Goal: Task Accomplishment & Management: Manage account settings

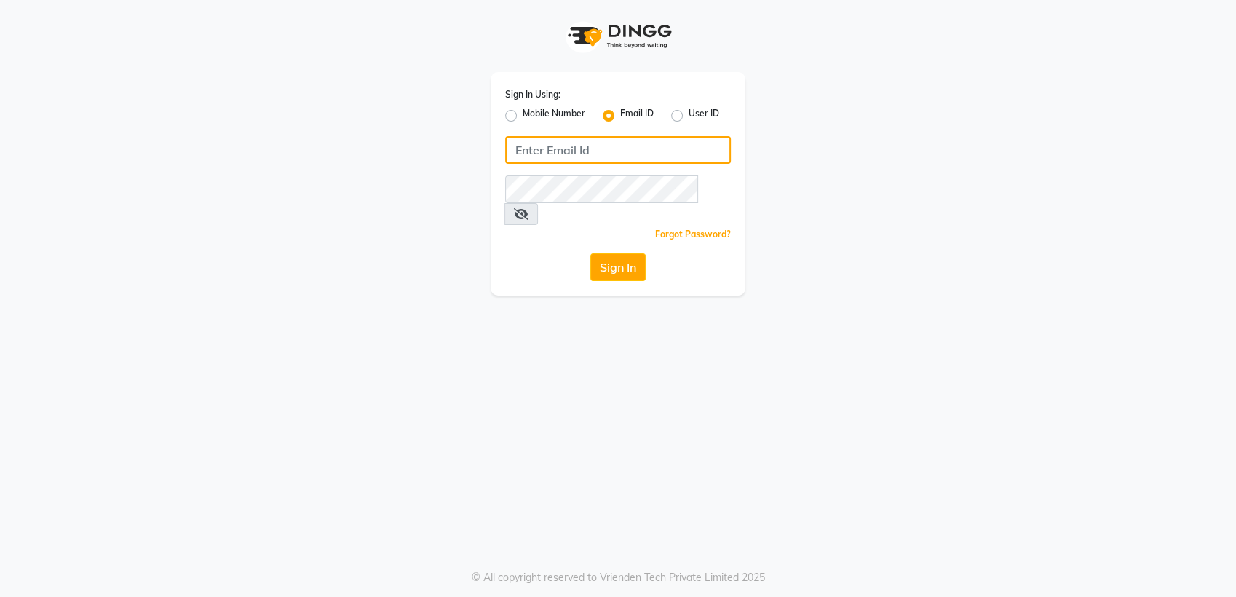
click at [612, 153] on input "Username" at bounding box center [618, 150] width 226 height 28
click at [621, 162] on input "Username" at bounding box center [618, 150] width 226 height 28
type input "[PERSON_NAME][EMAIL_ADDRESS][DOMAIN_NAME]"
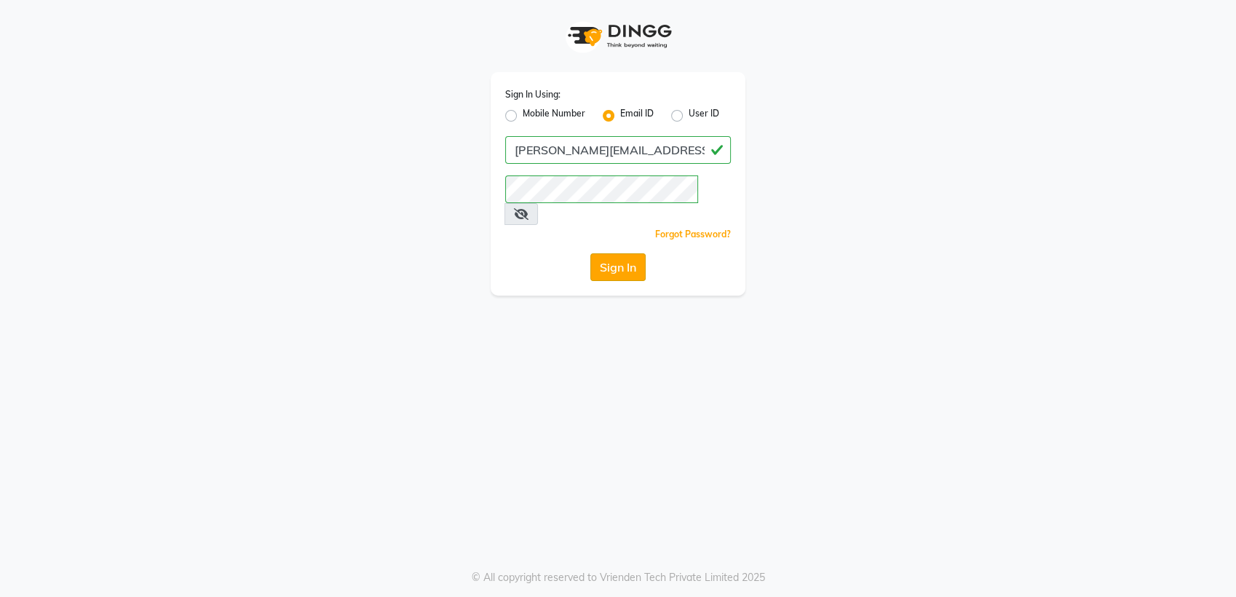
click at [617, 253] on button "Sign In" at bounding box center [617, 267] width 55 height 28
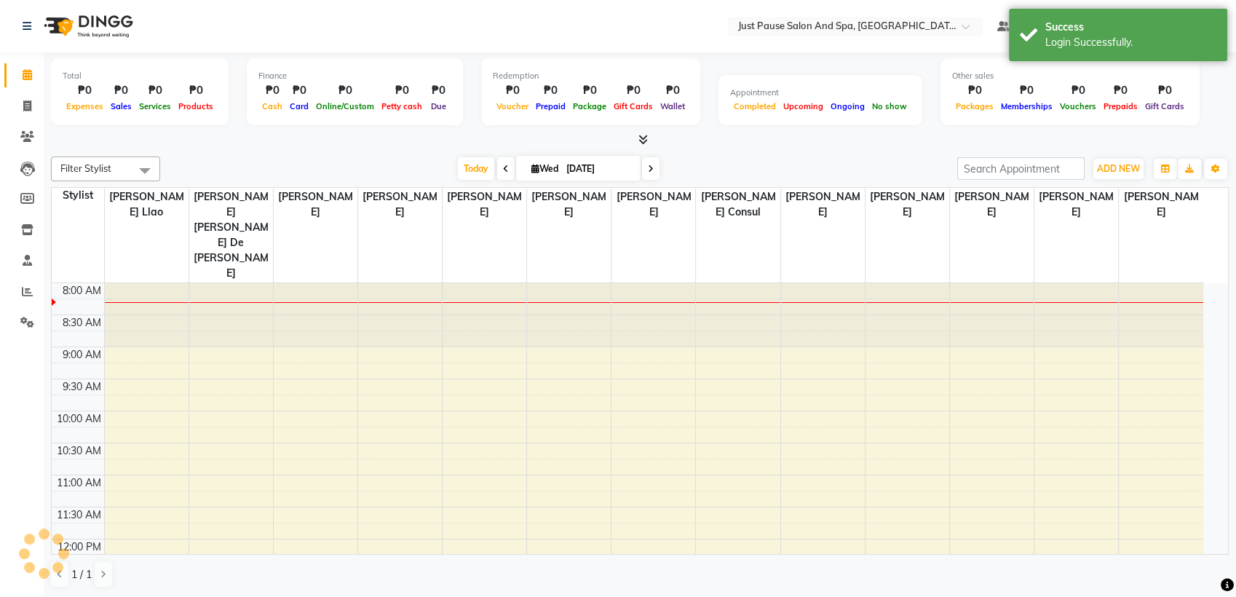
select select "en"
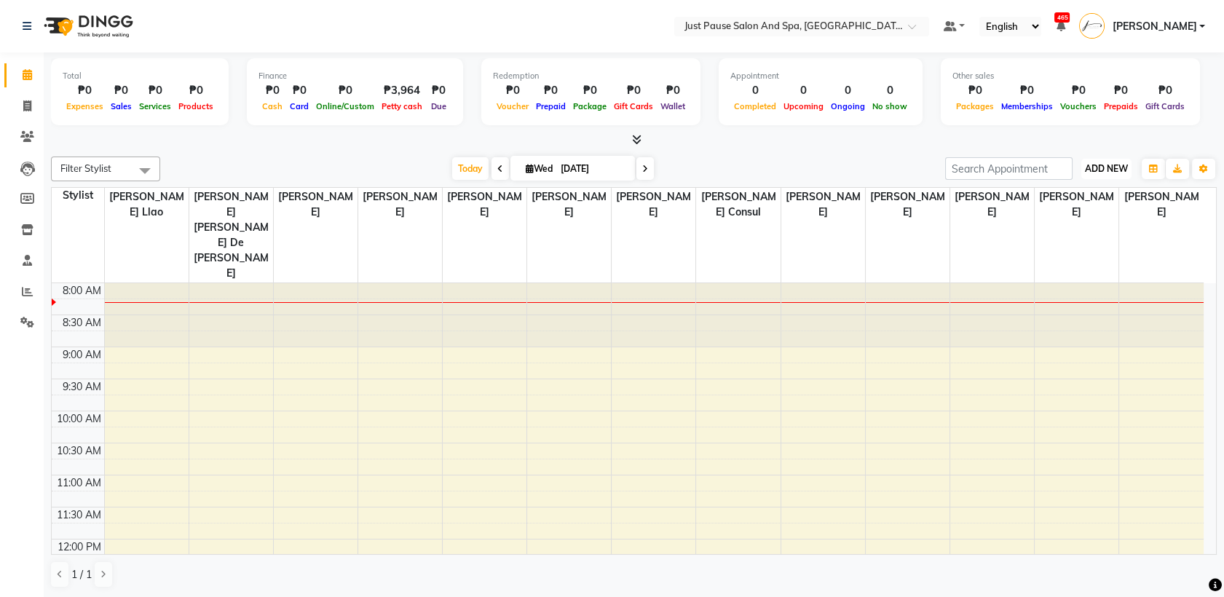
click at [1113, 167] on span "ADD NEW" at bounding box center [1106, 168] width 43 height 11
click at [1070, 202] on button "Add Appointment" at bounding box center [1072, 196] width 115 height 19
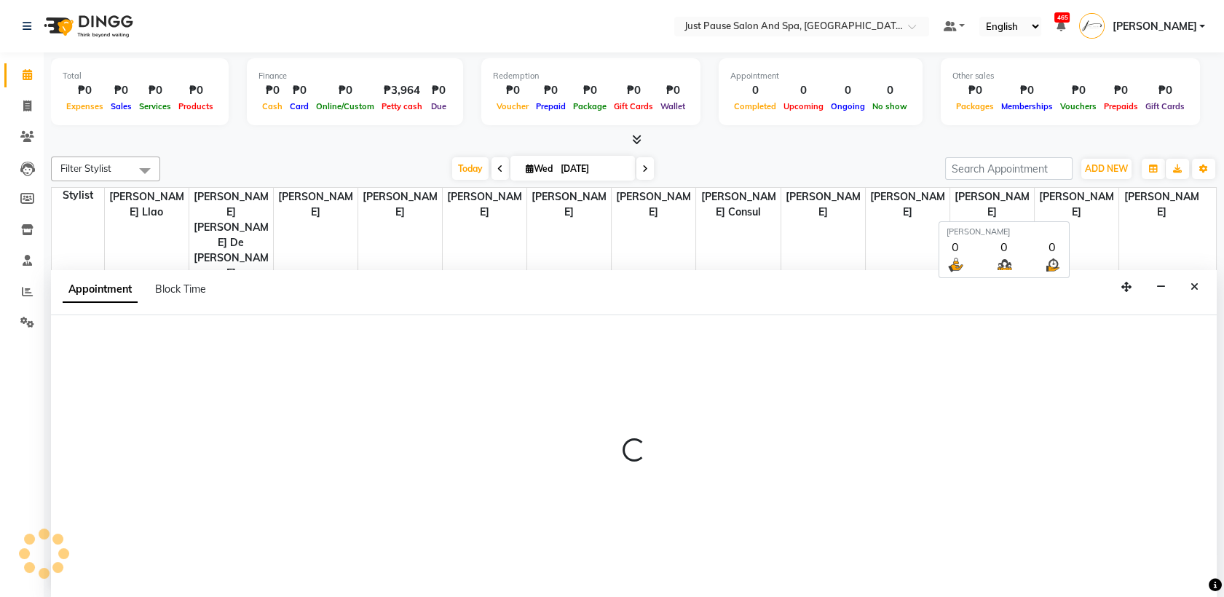
select select "540"
select select "tentative"
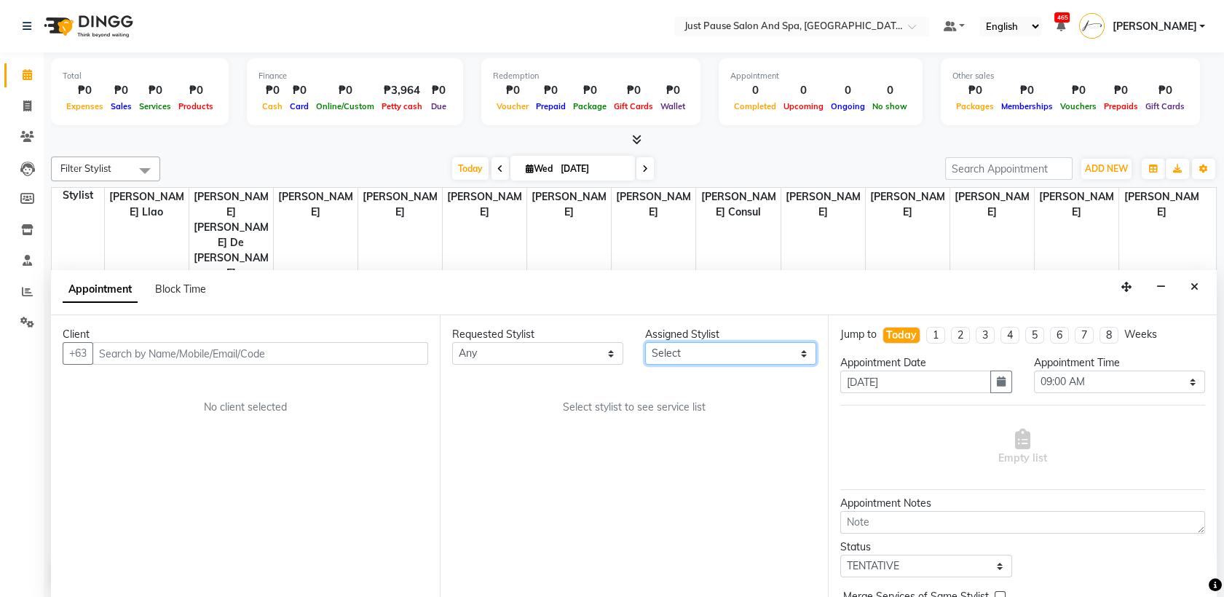
click at [797, 357] on select "Select [PERSON_NAME] [PERSON_NAME] [PERSON_NAME] llao [PERSON_NAME] [PERSON_NAM…" at bounding box center [730, 353] width 171 height 23
select select "30378"
click at [645, 342] on select "Select [PERSON_NAME] [PERSON_NAME] [PERSON_NAME] llao [PERSON_NAME] [PERSON_NAM…" at bounding box center [730, 353] width 171 height 23
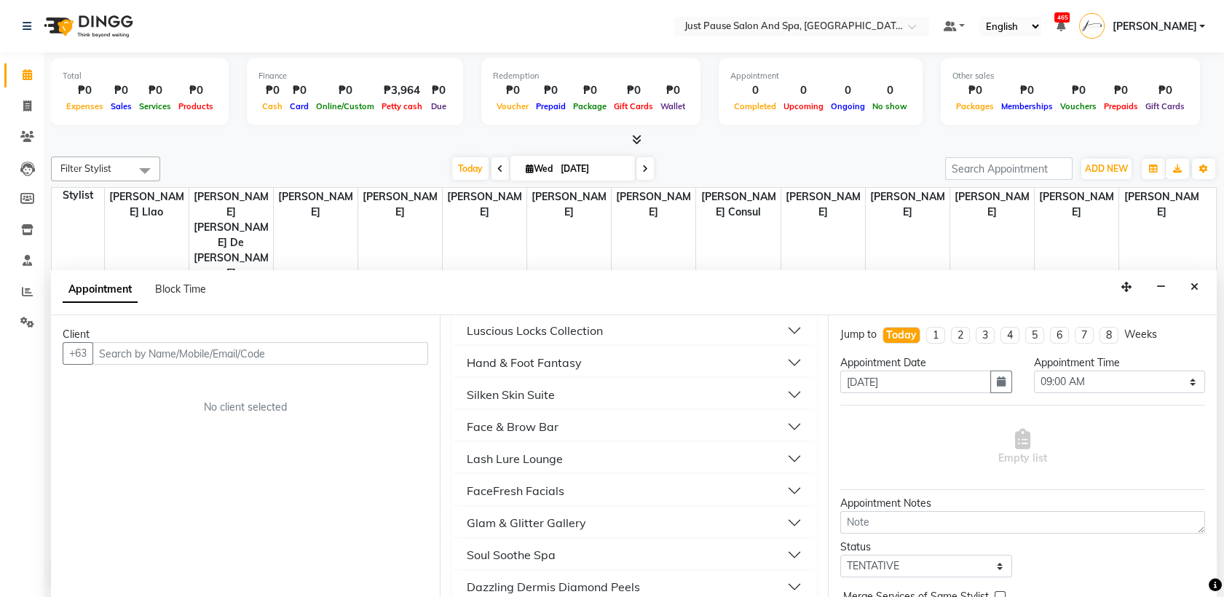
scroll to position [494, 0]
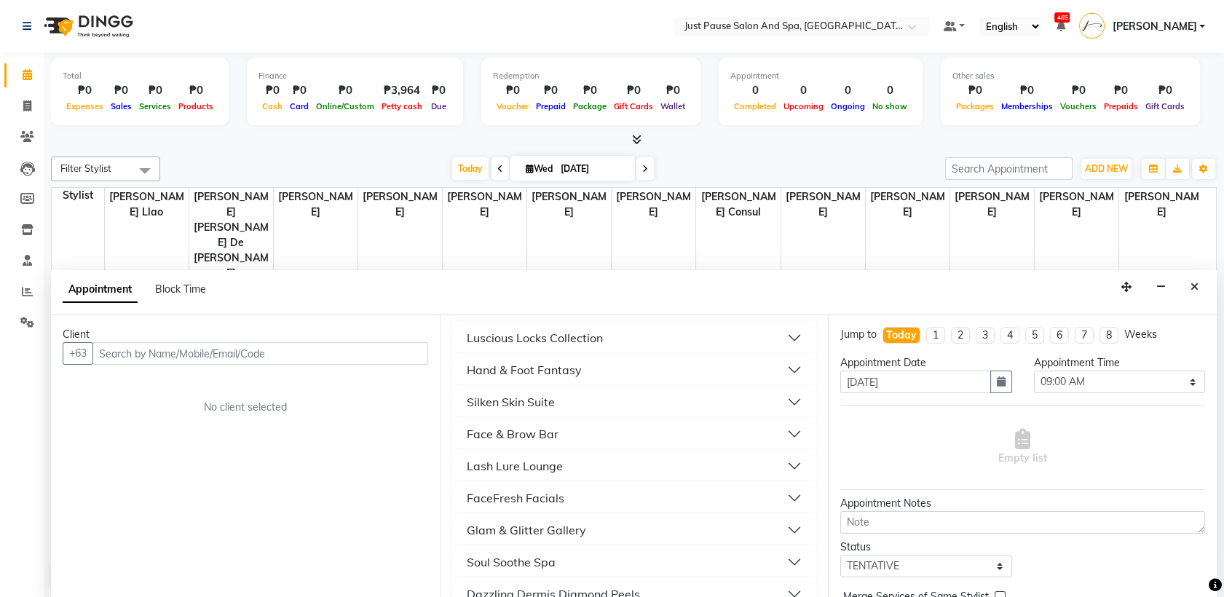
click at [779, 341] on button "Luscious Locks Collection" at bounding box center [634, 338] width 353 height 26
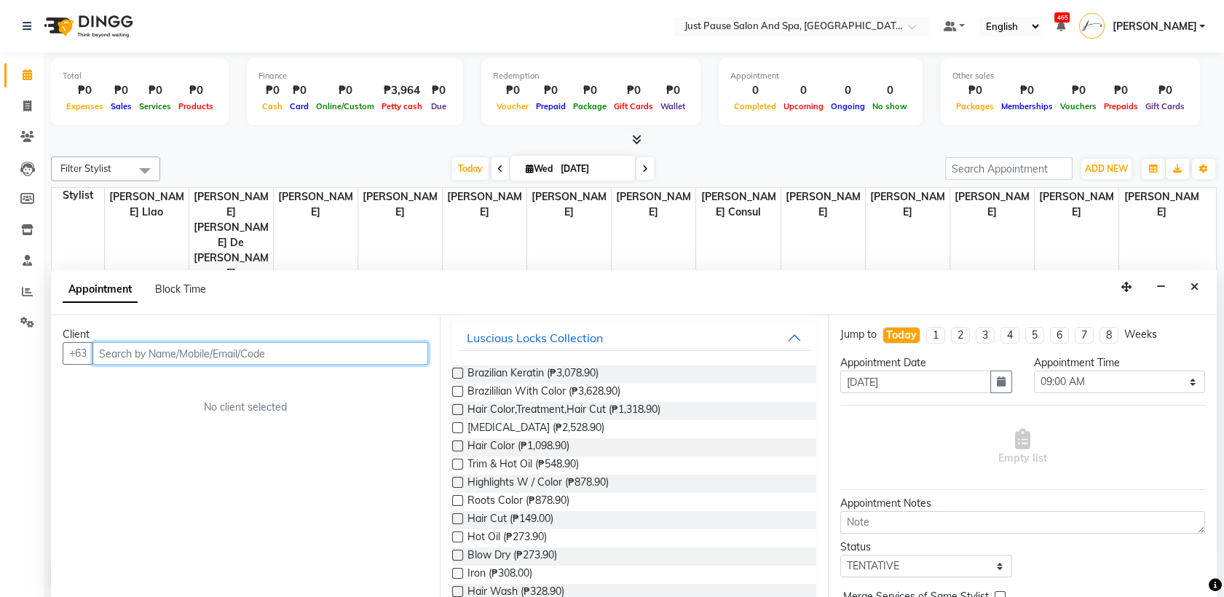
click at [343, 352] on input "text" at bounding box center [260, 353] width 336 height 23
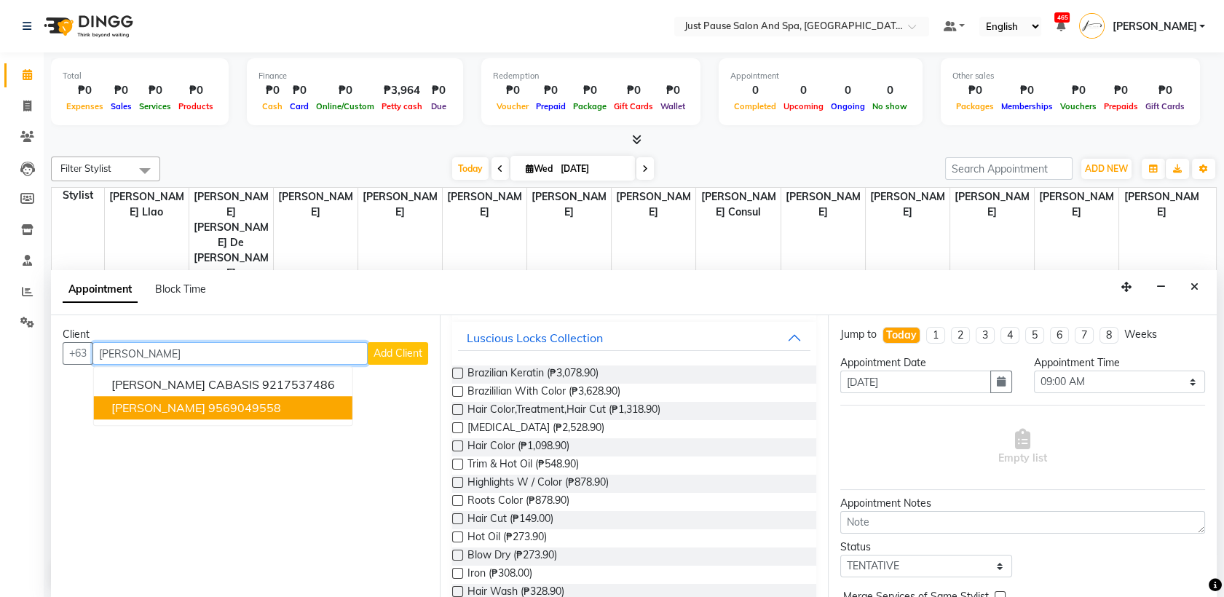
click at [250, 413] on ngb-highlight "9569049558" at bounding box center [244, 408] width 73 height 15
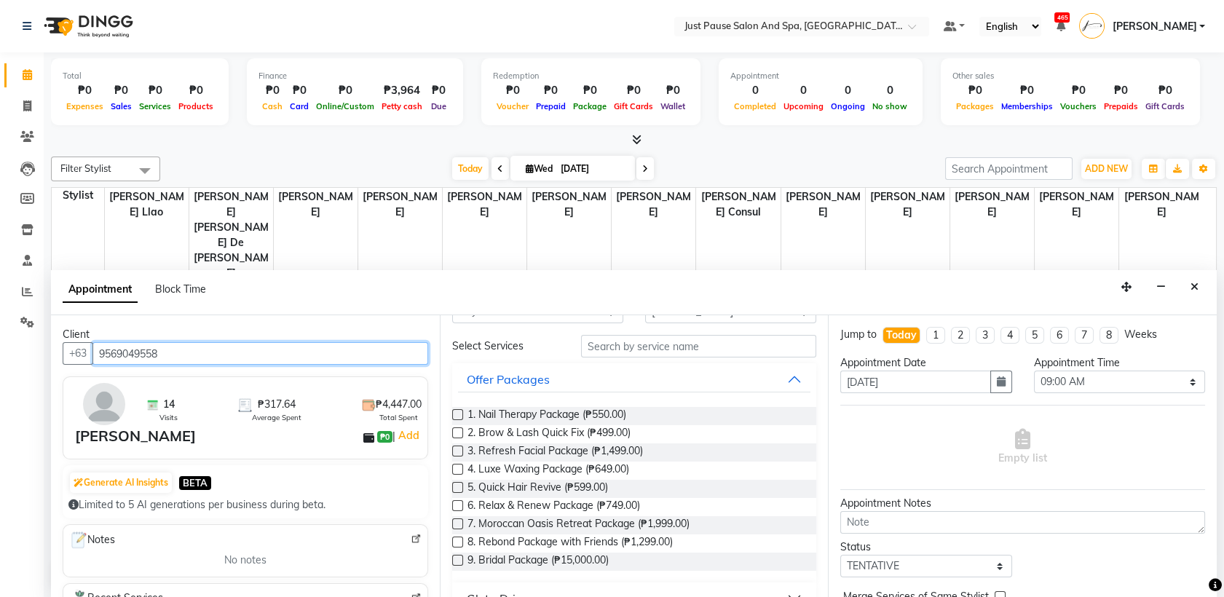
scroll to position [20, 0]
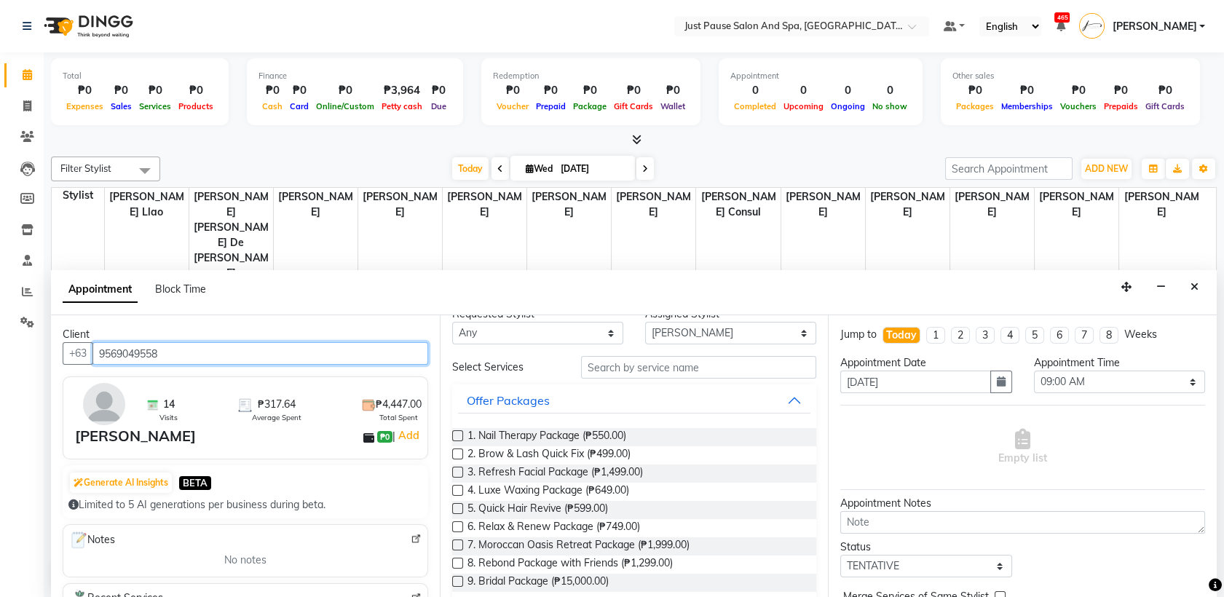
type input "9569049558"
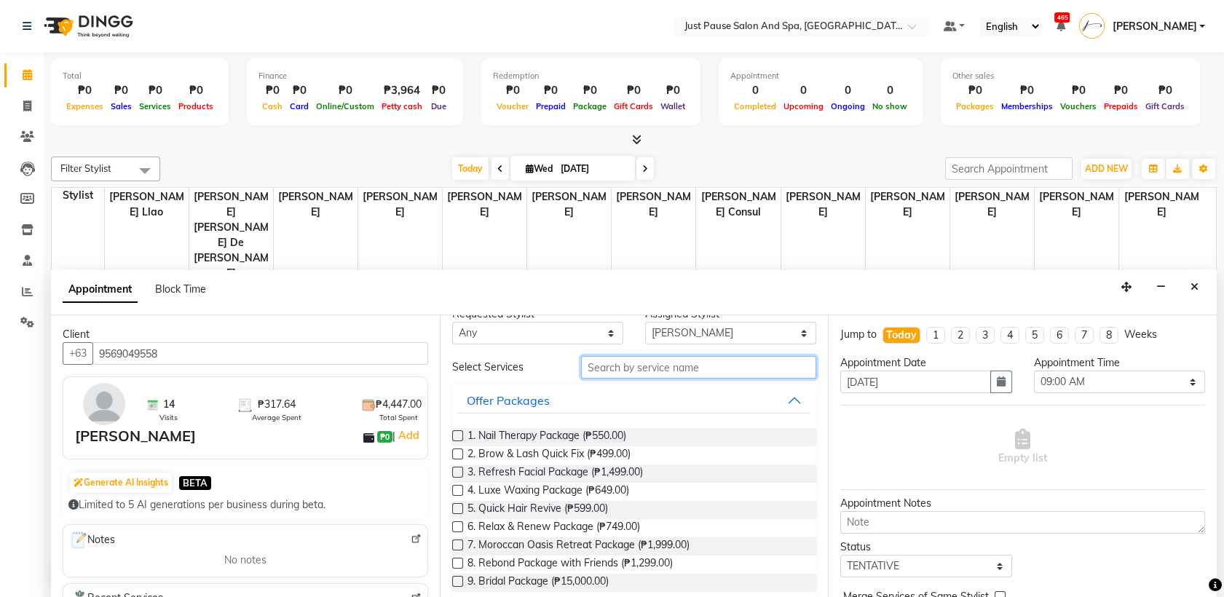
click at [757, 369] on input "text" at bounding box center [699, 367] width 236 height 23
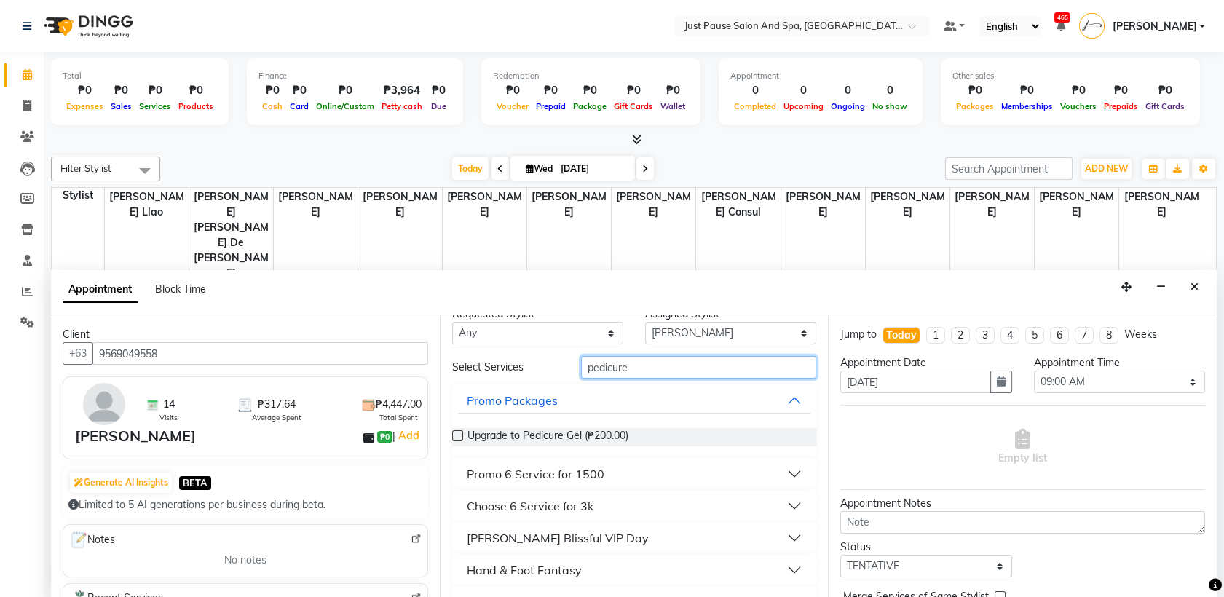
scroll to position [52, 0]
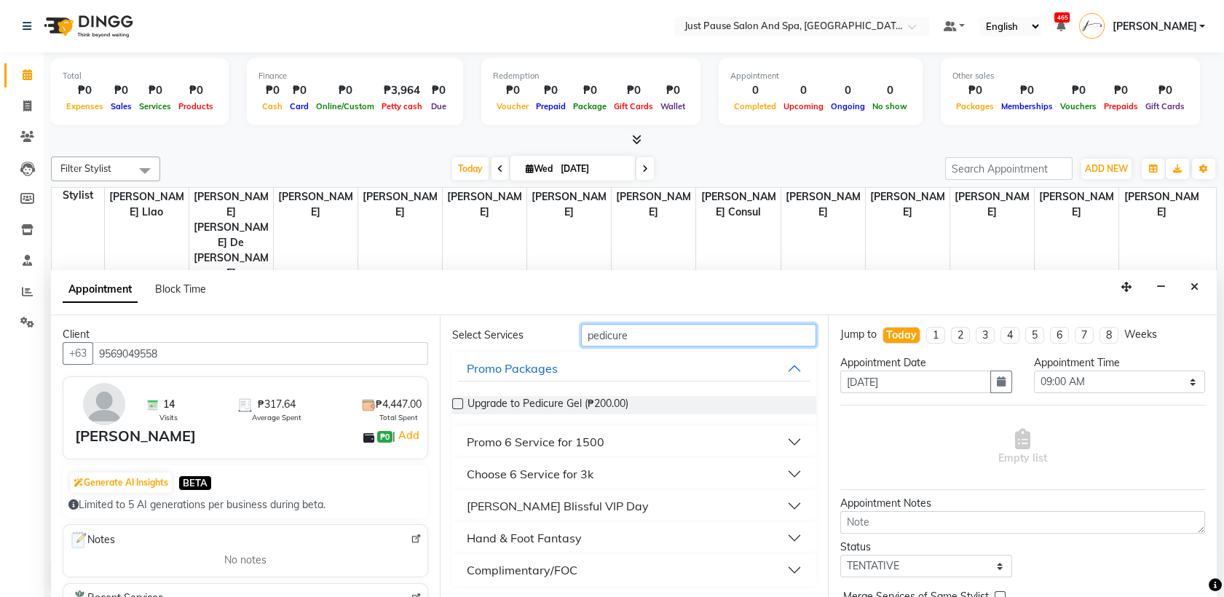
type input "pedicure"
click at [775, 537] on button "Hand & Foot Fantasy" at bounding box center [634, 538] width 353 height 26
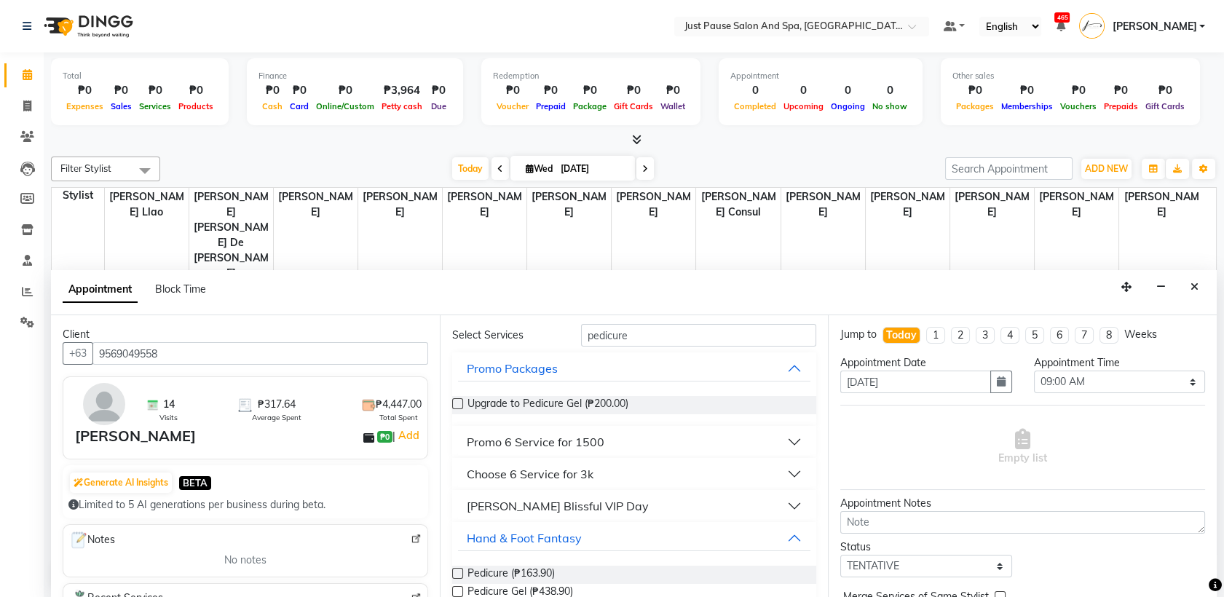
click at [458, 571] on label at bounding box center [457, 573] width 11 height 11
click at [458, 571] on input "checkbox" at bounding box center [456, 574] width 9 height 9
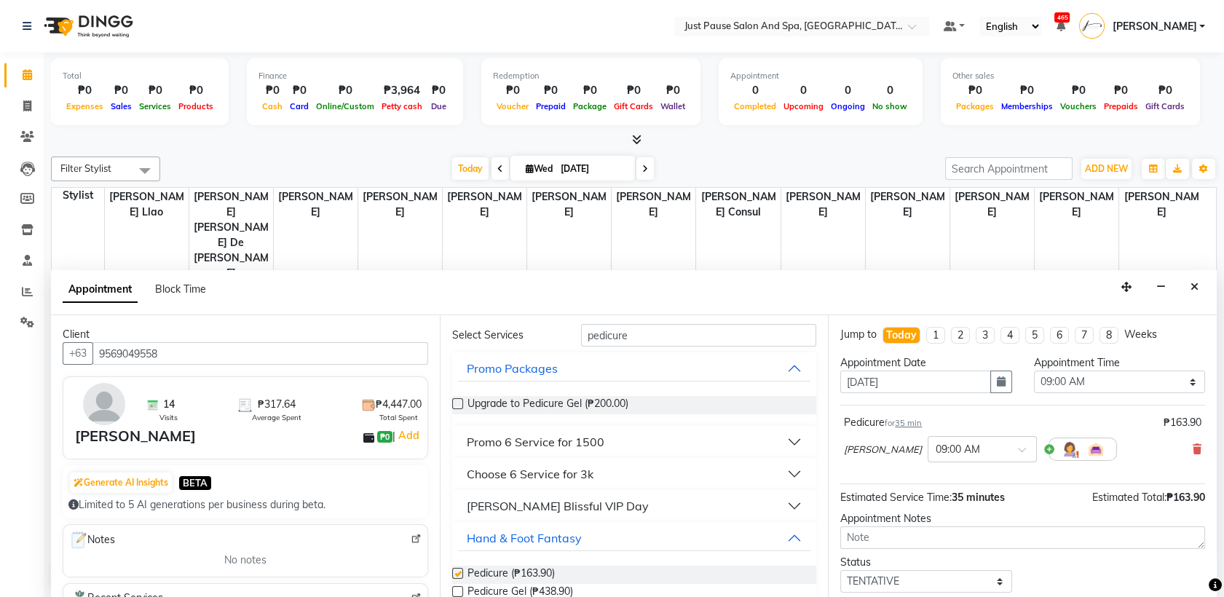
checkbox input "false"
click at [1171, 378] on select "Select 09:00 AM 09:05 AM 09:10 AM 09:15 AM 09:20 AM 09:25 AM 09:30 AM 09:35 AM …" at bounding box center [1119, 382] width 171 height 23
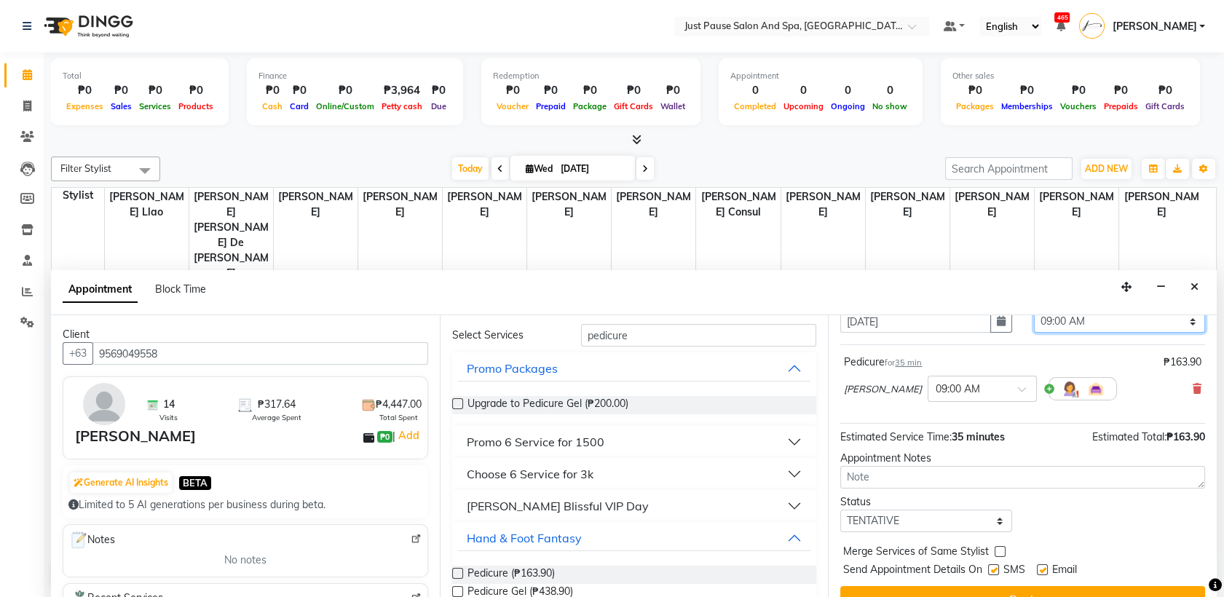
scroll to position [86, 0]
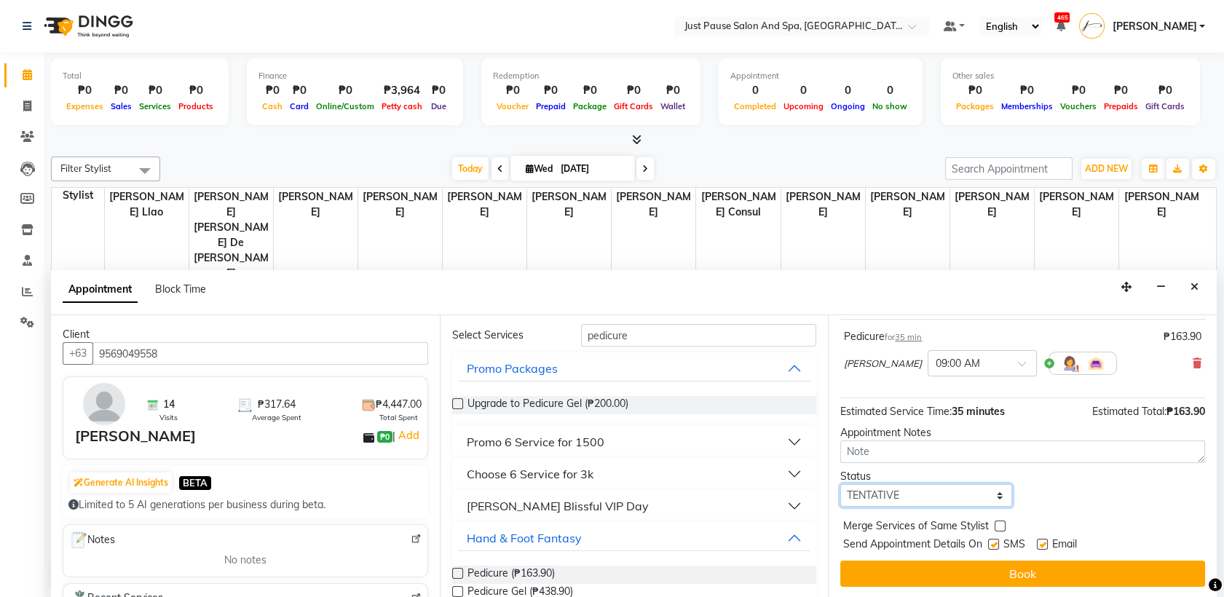
click at [991, 490] on select "Select TENTATIVE CONFIRM CHECK-IN UPCOMING" at bounding box center [925, 495] width 171 height 23
select select "check-in"
click at [840, 484] on select "Select TENTATIVE CONFIRM CHECK-IN UPCOMING" at bounding box center [925, 495] width 171 height 23
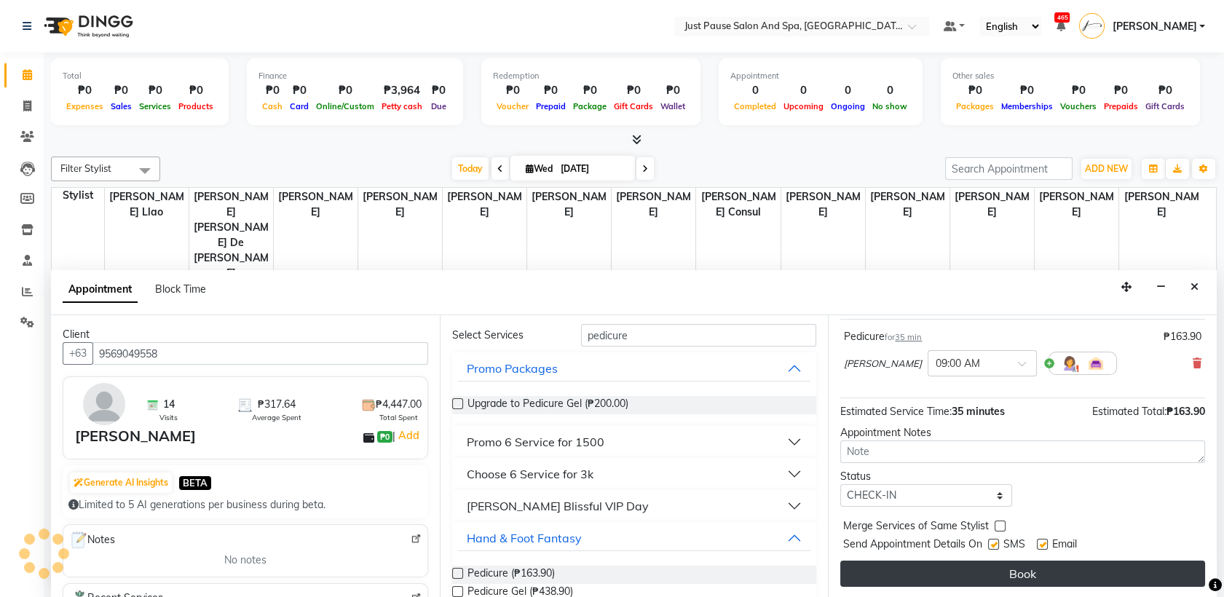
click at [1024, 574] on button "Book" at bounding box center [1022, 574] width 365 height 26
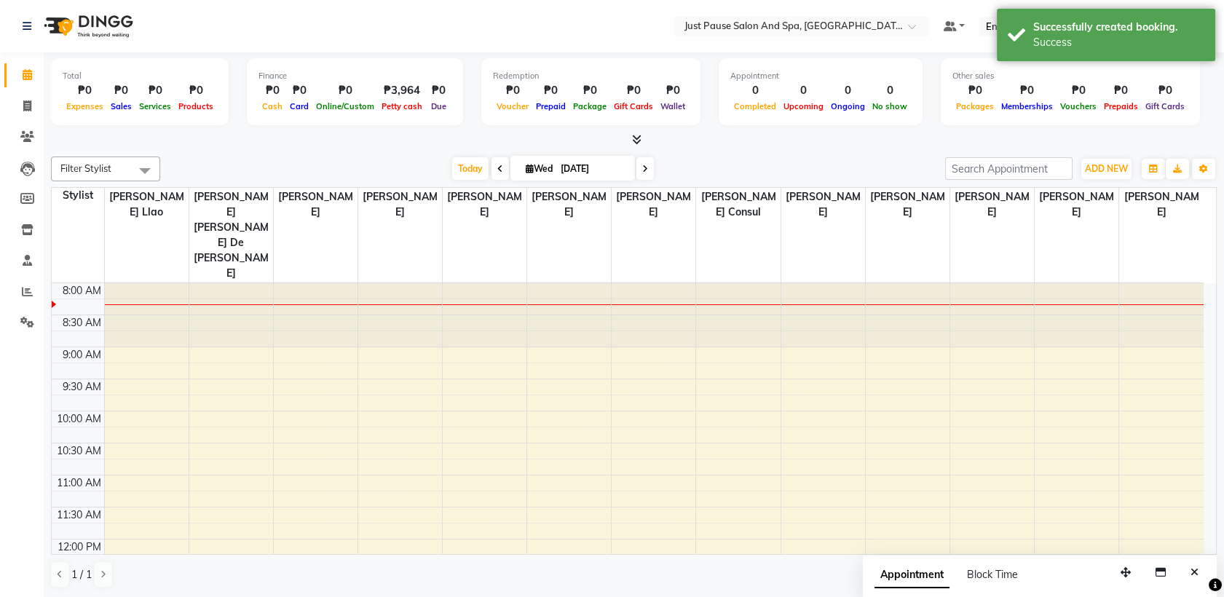
scroll to position [0, 0]
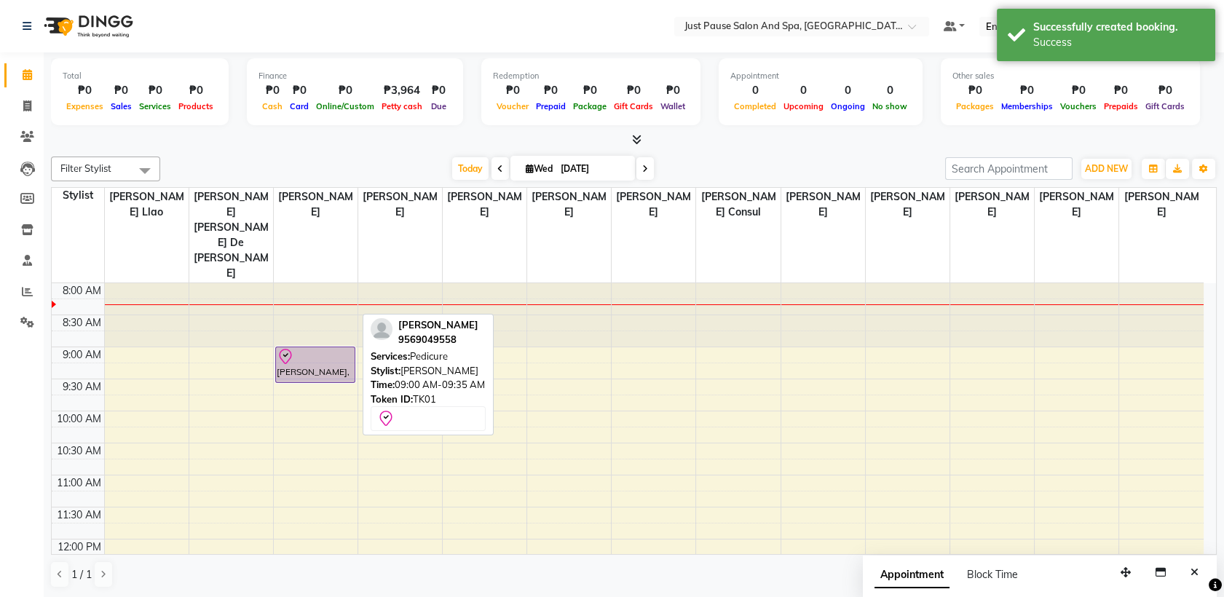
click at [327, 347] on div "[PERSON_NAME], TK01, 09:00 AM-09:35 AM, Pedicure" at bounding box center [315, 364] width 79 height 35
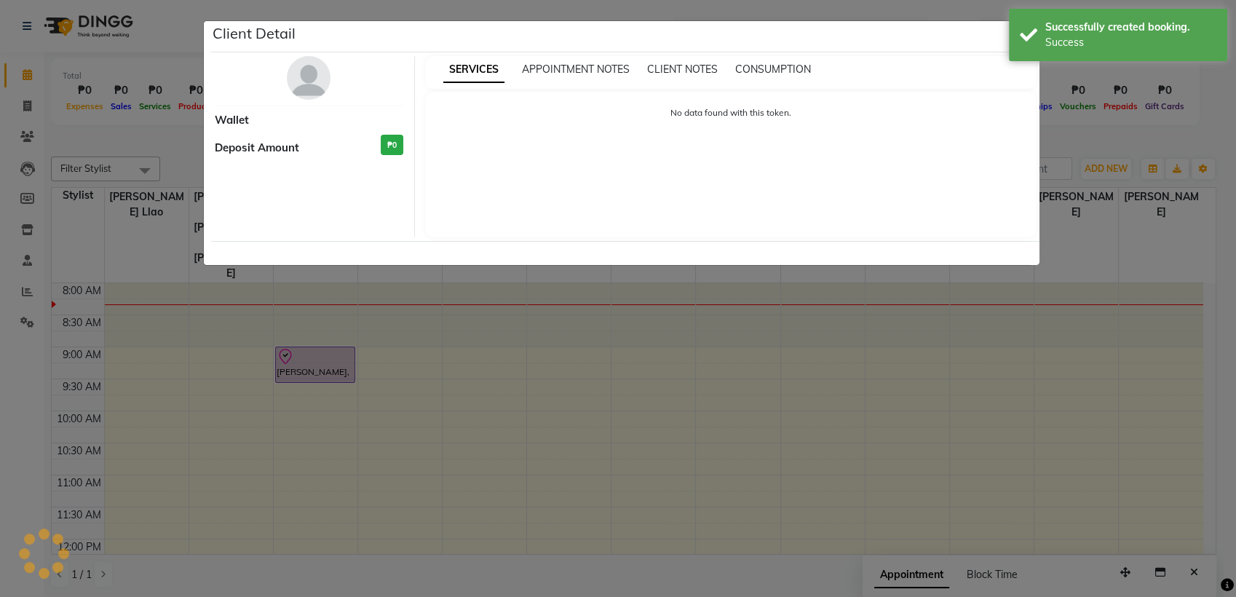
select select "8"
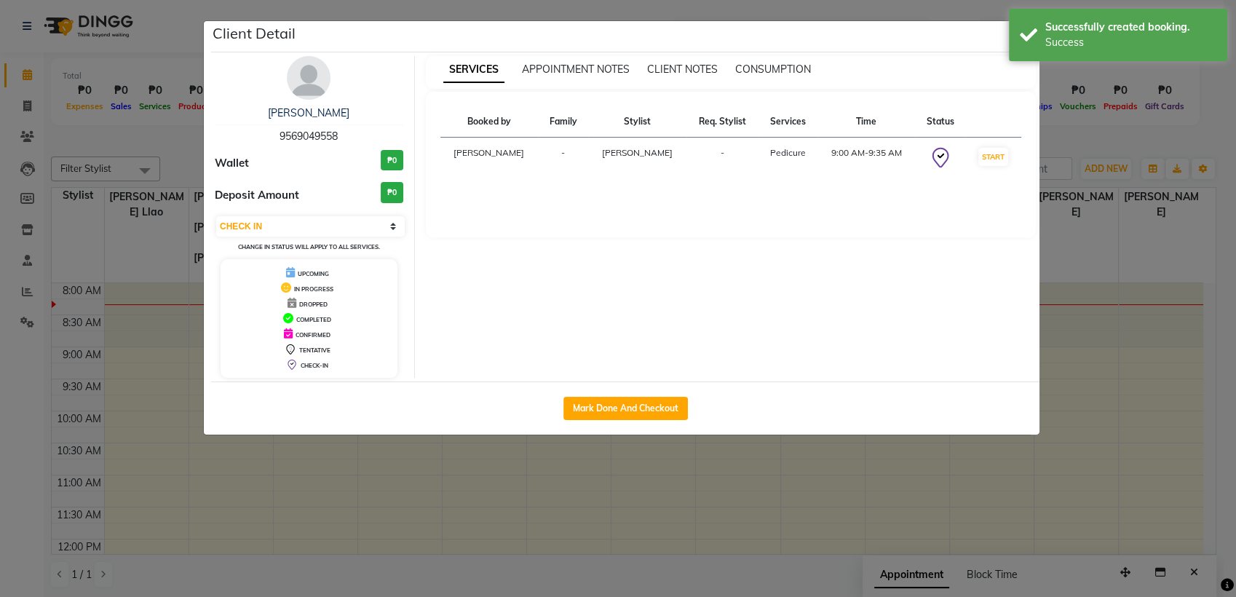
click at [299, 82] on img at bounding box center [309, 78] width 44 height 44
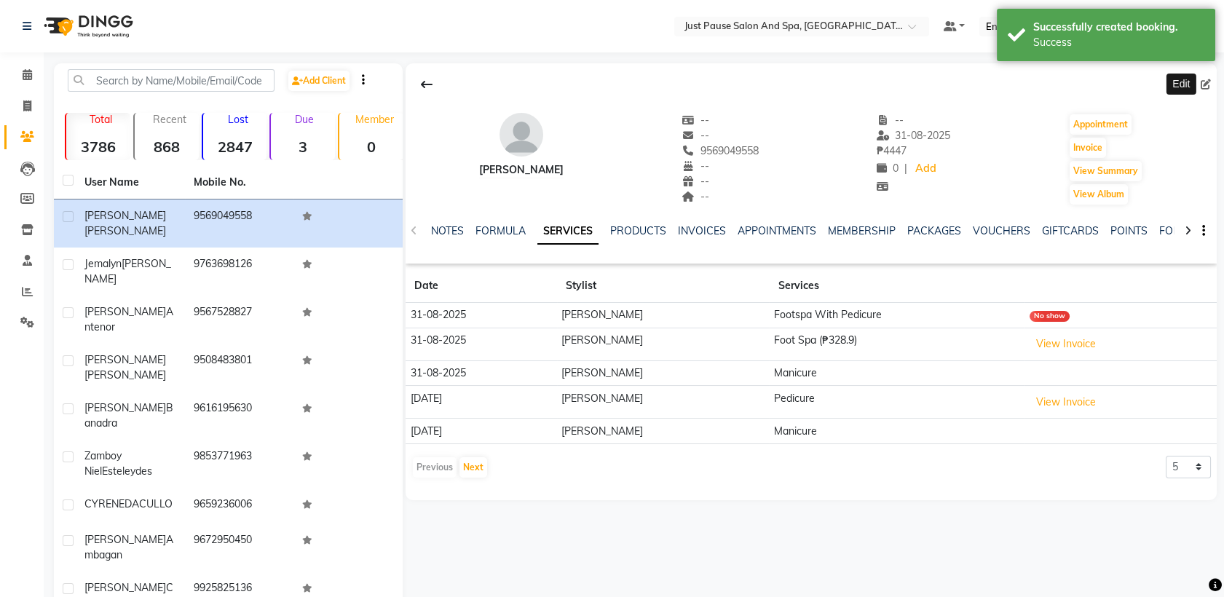
click at [1209, 85] on icon at bounding box center [1205, 84] width 10 height 10
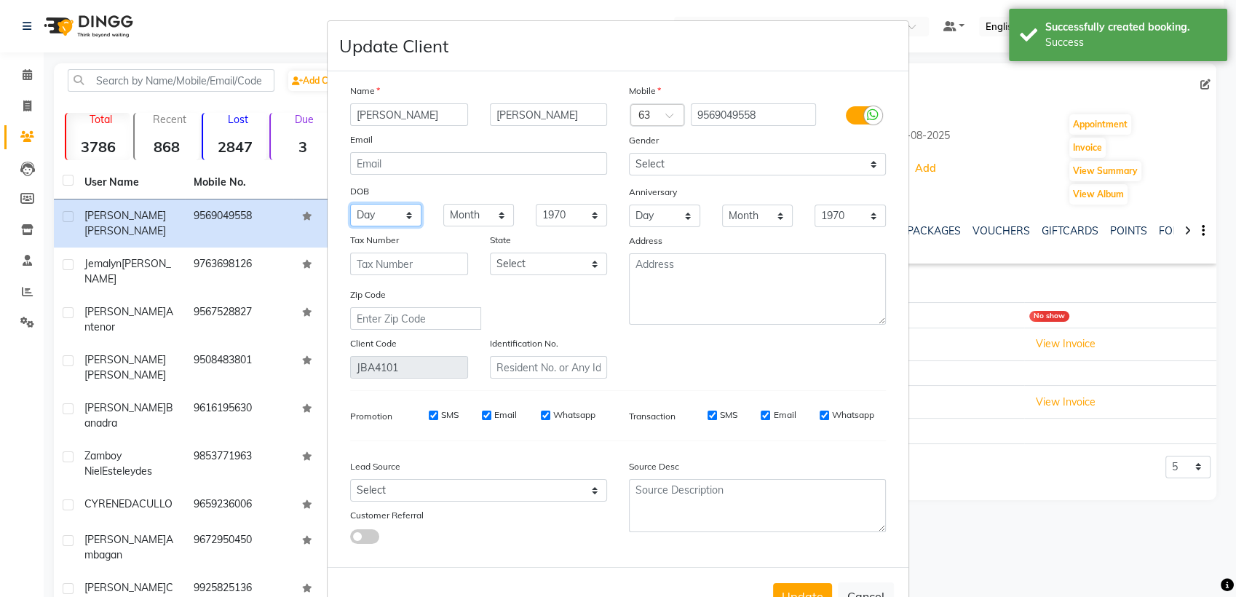
click at [390, 221] on select "Day 01 02 03 04 05 06 07 08 09 10 11 12 13 14 15 16 17 18 19 20 21 22 23 24 25 …" at bounding box center [385, 215] width 71 height 23
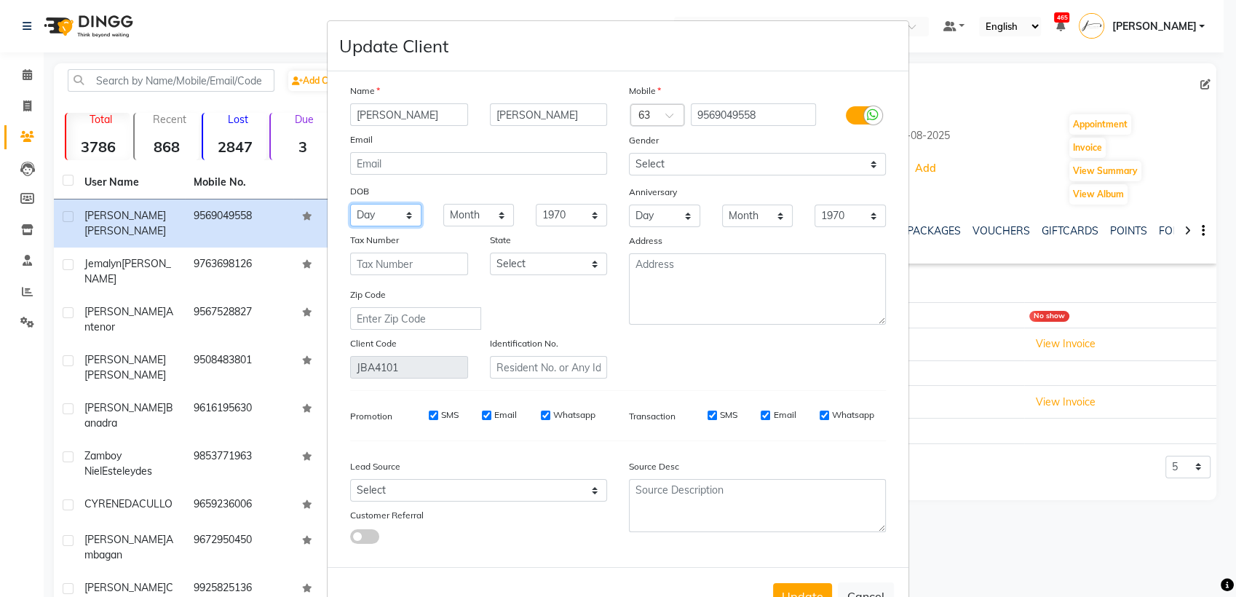
select select "09"
click at [350, 204] on select "Day 01 02 03 04 05 06 07 08 09 10 11 12 13 14 15 16 17 18 19 20 21 22 23 24 25 …" at bounding box center [385, 215] width 71 height 23
click at [496, 212] on select "Month January February March April May June July August September October Novem…" at bounding box center [478, 215] width 71 height 23
select select "06"
click at [443, 204] on select "Month January February March April May June July August September October Novem…" at bounding box center [478, 215] width 71 height 23
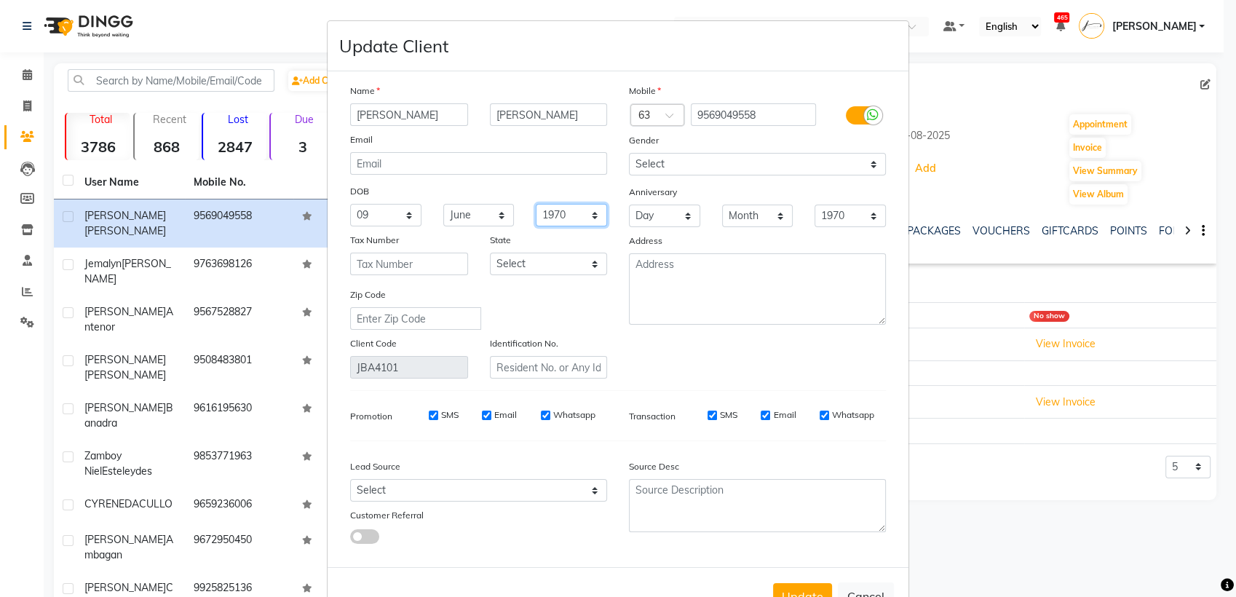
click at [591, 216] on select "1940 1941 1942 1943 1944 1945 1946 1947 1948 1949 1950 1951 1952 1953 1954 1955…" at bounding box center [571, 215] width 71 height 23
select select "2001"
click at [536, 204] on select "1940 1941 1942 1943 1944 1945 1946 1947 1948 1949 1950 1951 1952 1953 1954 1955…" at bounding box center [571, 215] width 71 height 23
click at [800, 588] on button "Update" at bounding box center [802, 596] width 59 height 26
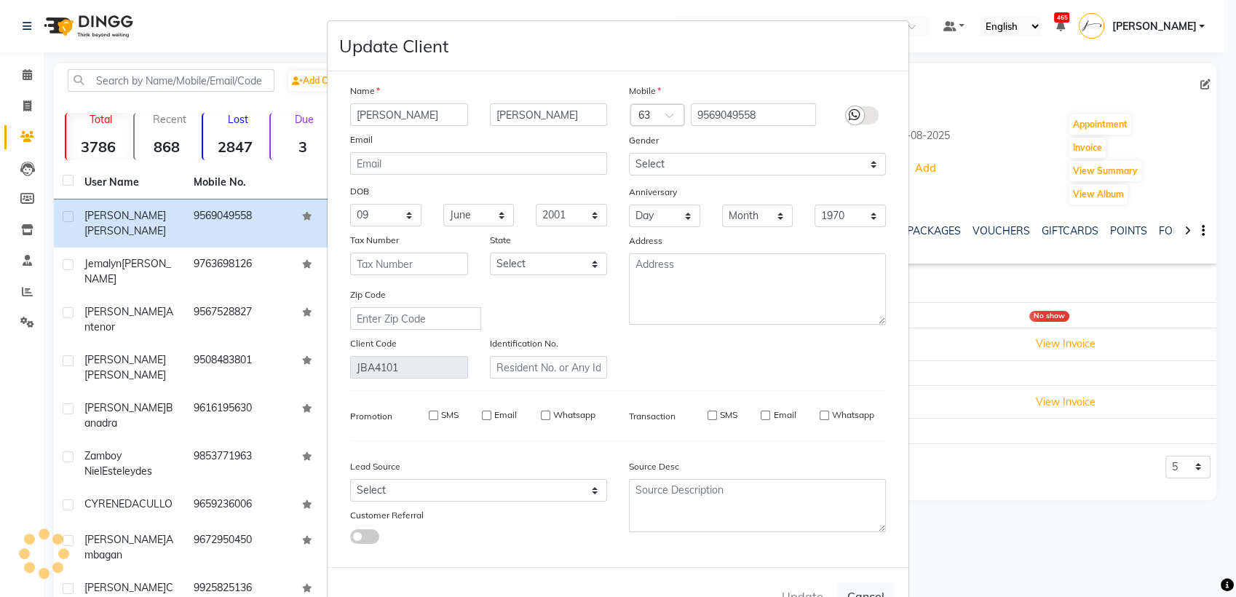
select select
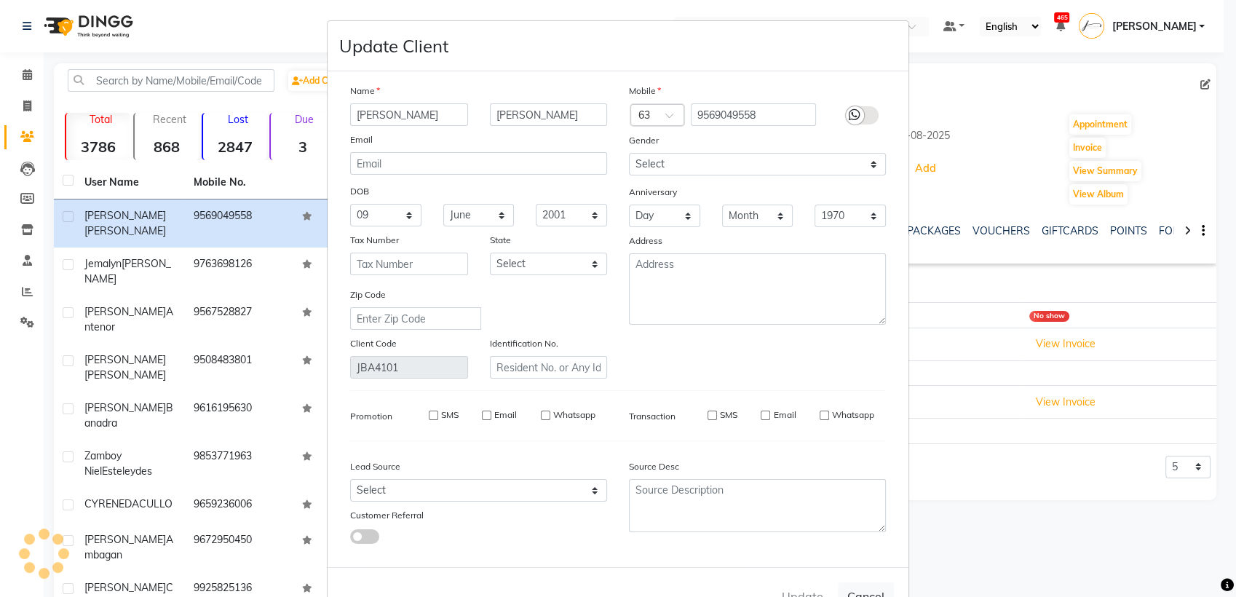
select select
checkbox input "false"
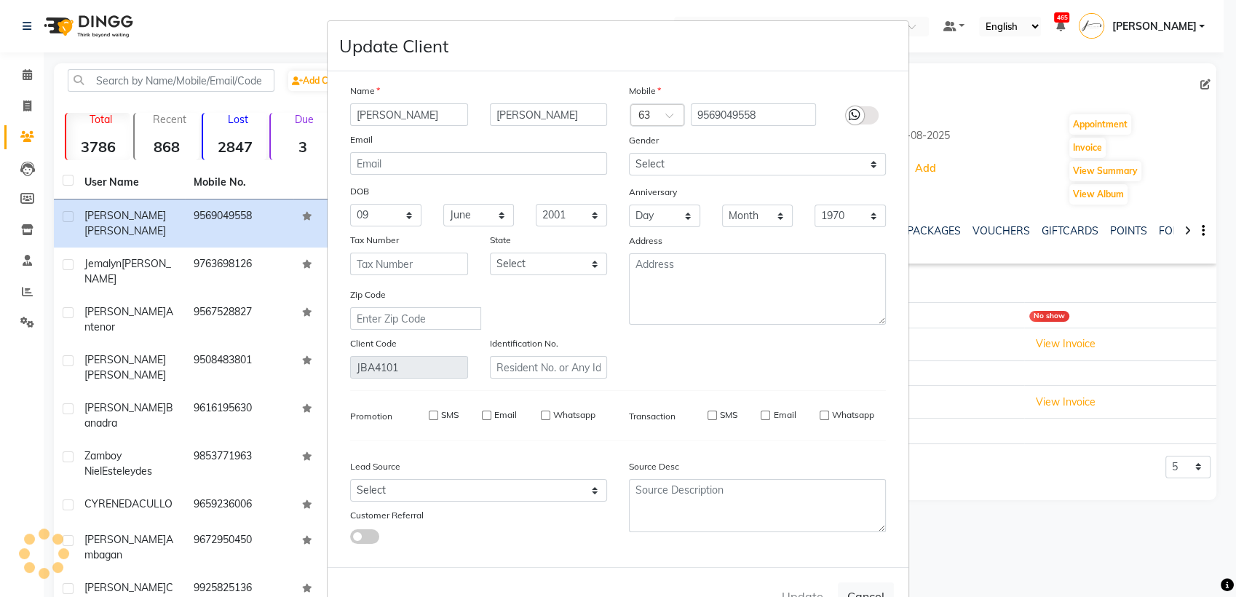
checkbox input "false"
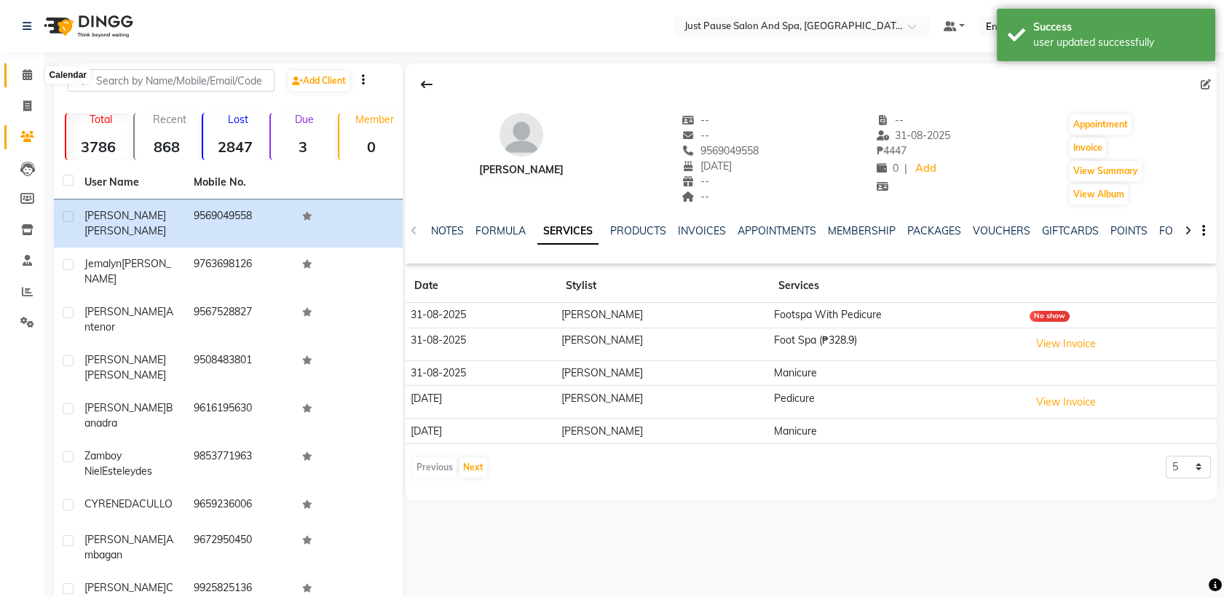
click at [28, 74] on icon at bounding box center [27, 74] width 9 height 11
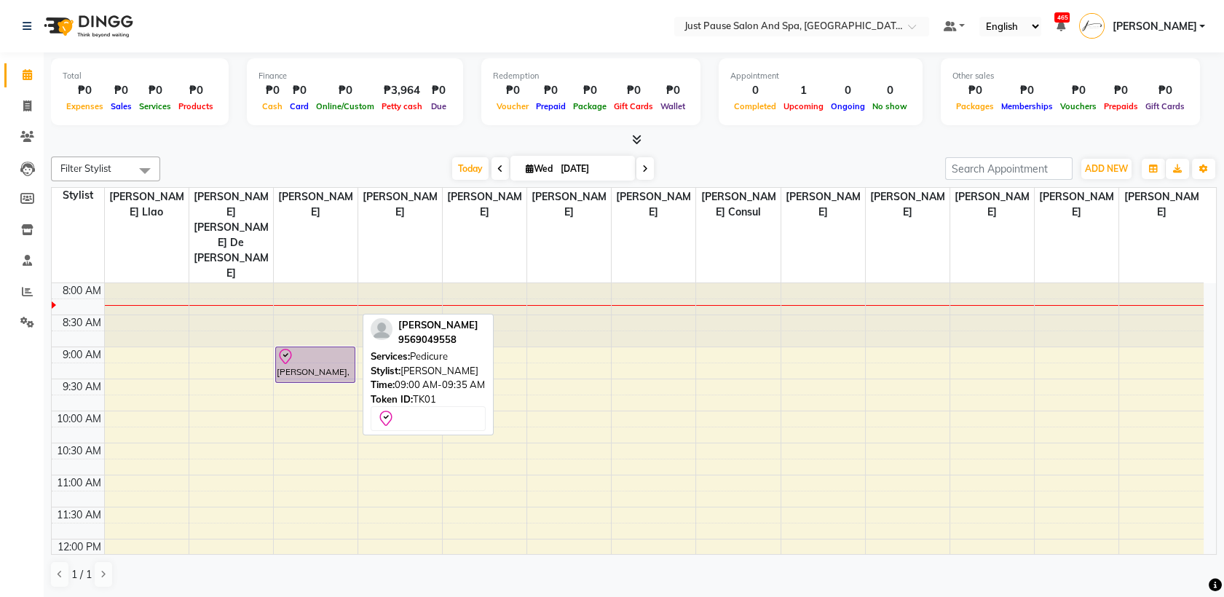
click at [326, 347] on div "[PERSON_NAME], TK01, 09:00 AM-09:35 AM, Pedicure" at bounding box center [315, 364] width 79 height 35
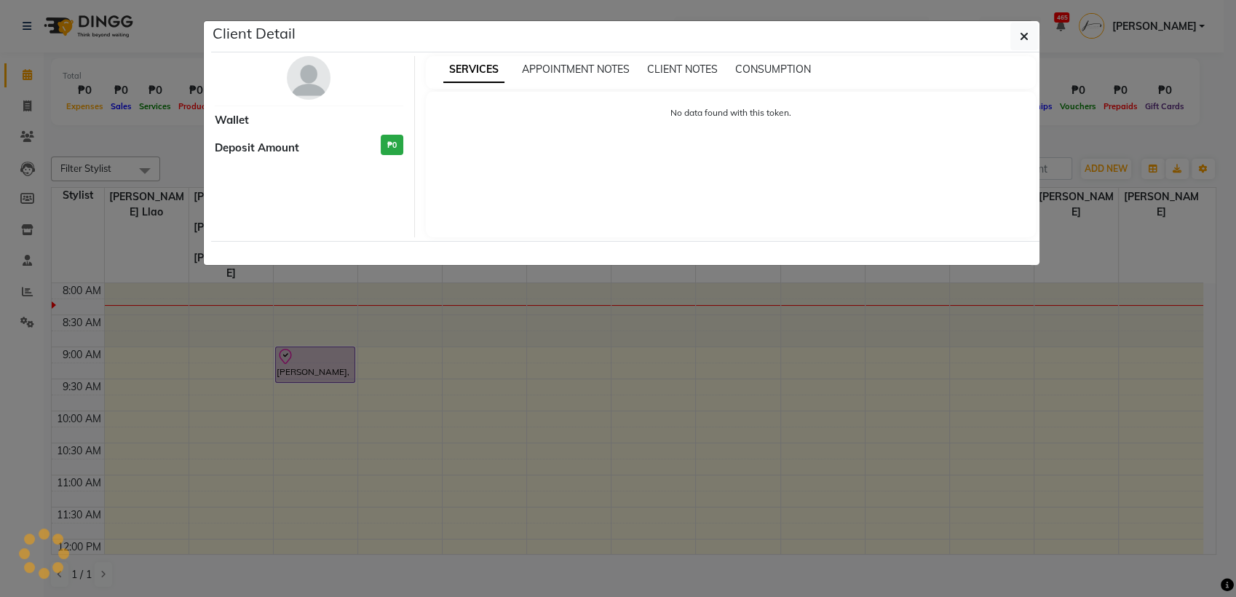
select select "8"
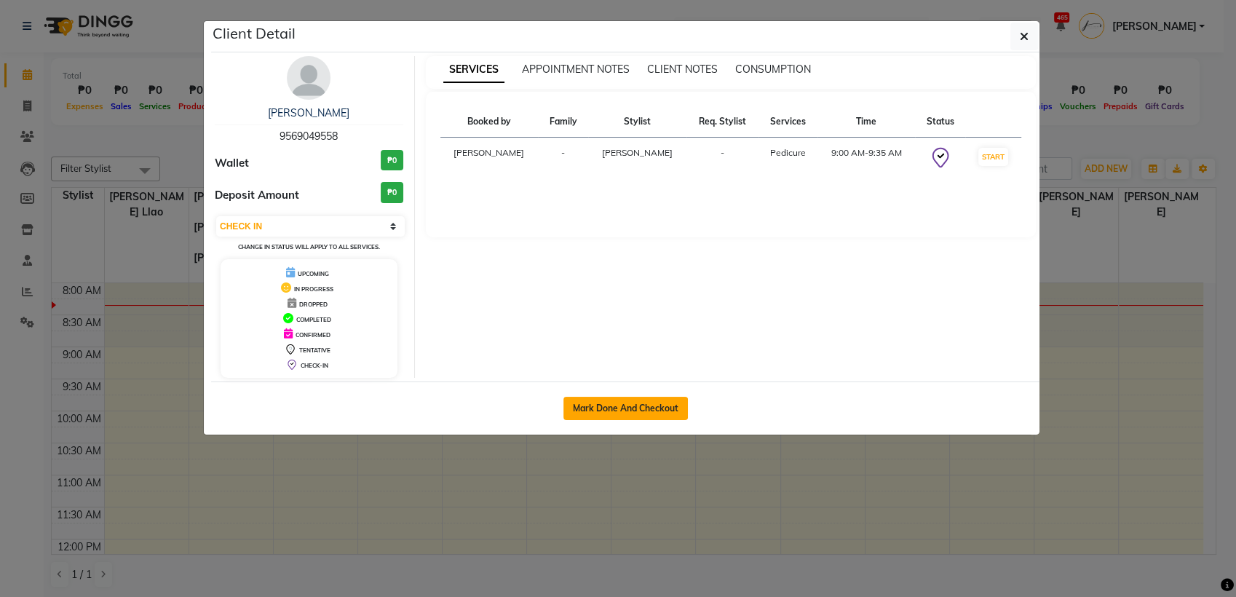
click at [614, 411] on button "Mark Done And Checkout" at bounding box center [625, 408] width 124 height 23
select select "service"
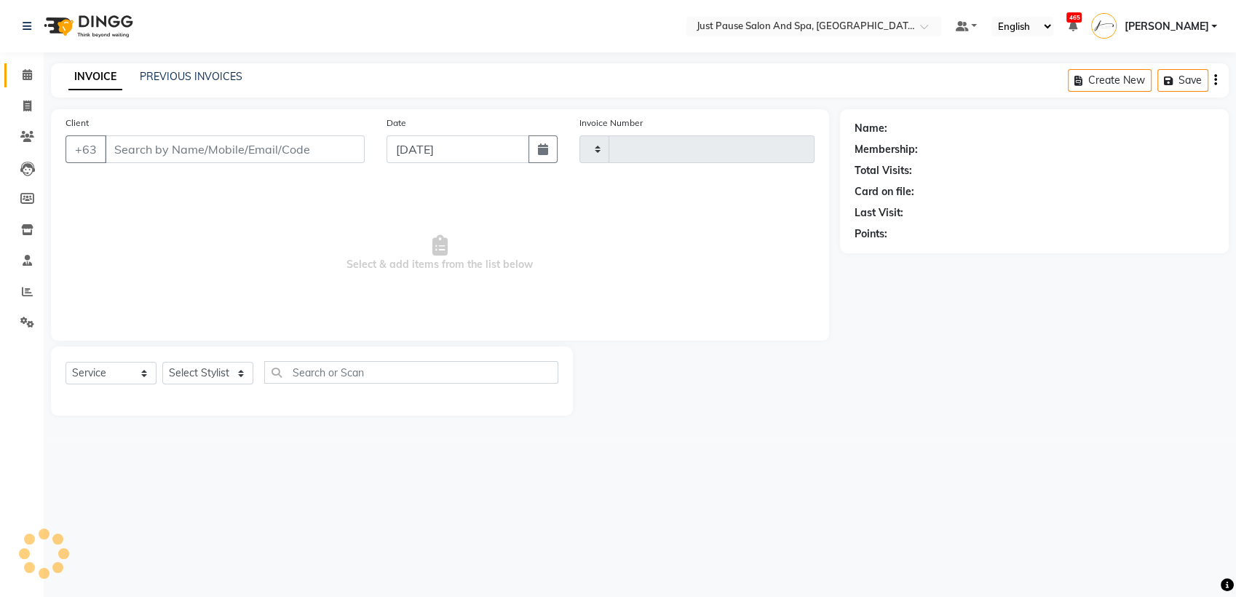
type input "2465"
select select "4927"
select select "G"
select select "30379"
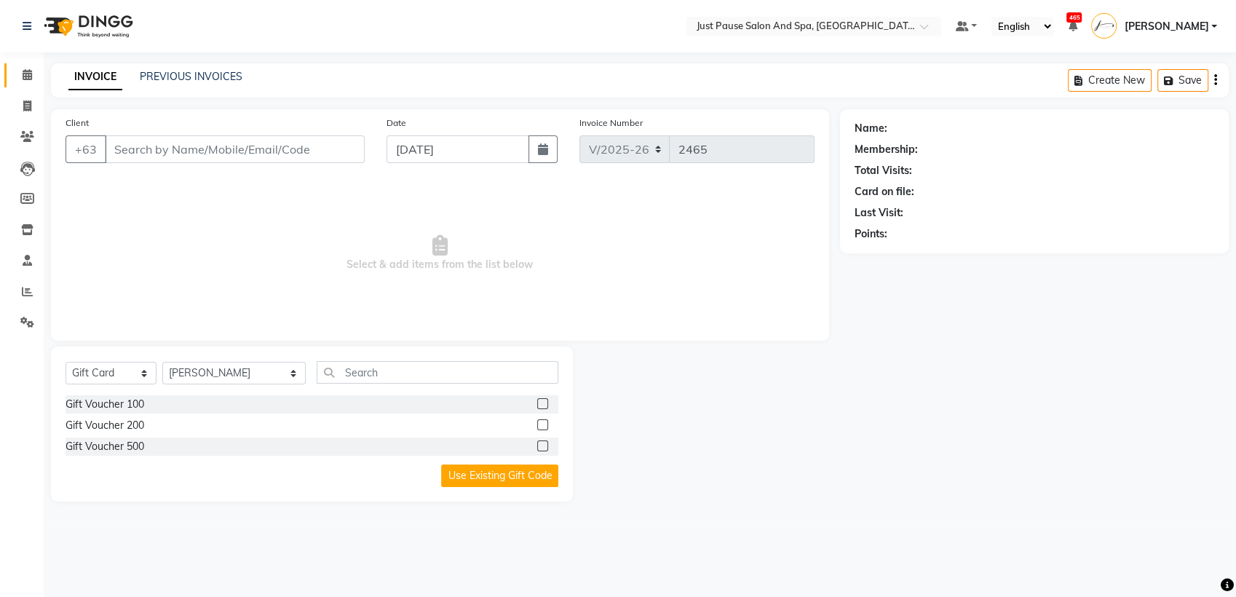
type input "9569049558"
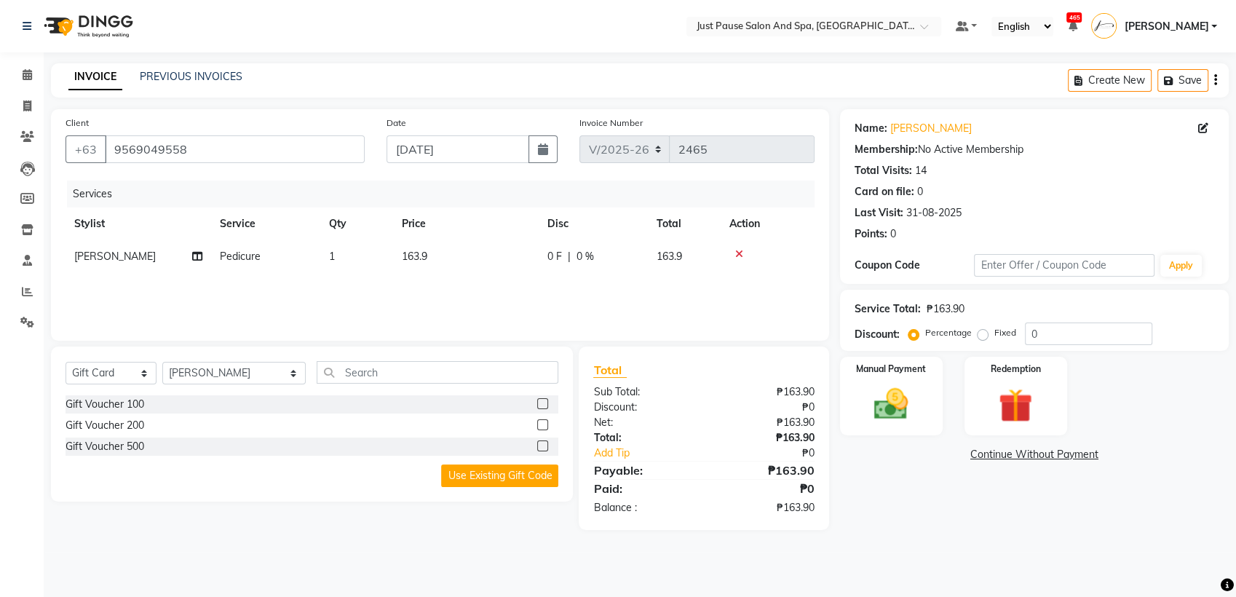
click at [460, 247] on td "163.9" at bounding box center [466, 256] width 146 height 33
select select "30378"
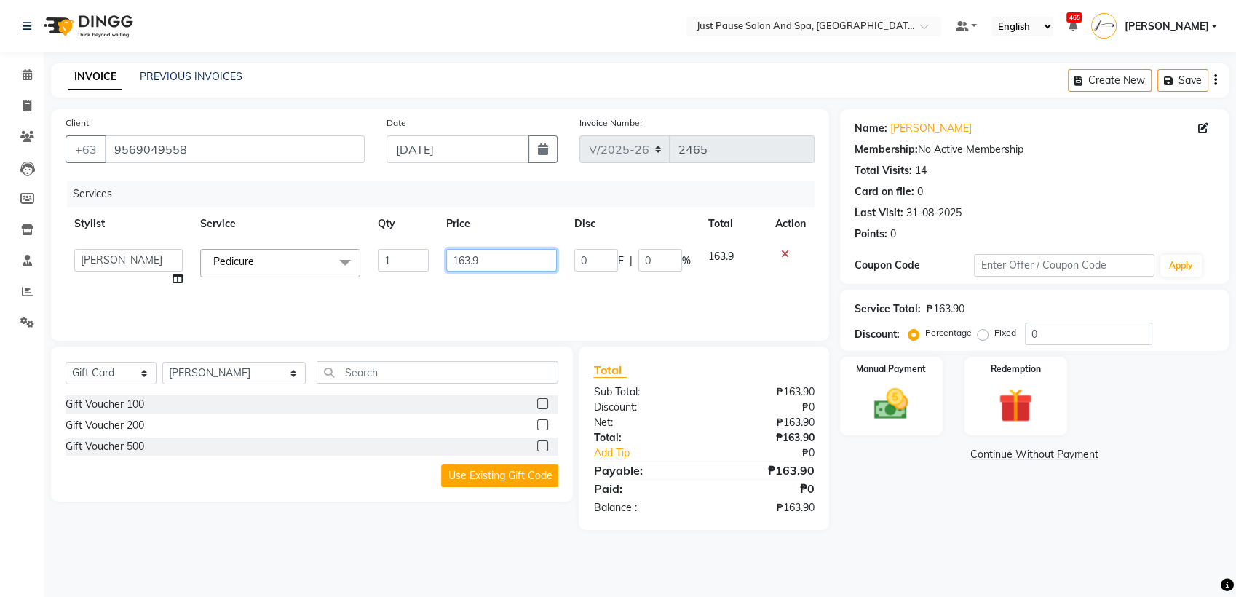
click at [494, 261] on input "163.9" at bounding box center [501, 260] width 111 height 23
type input "164"
click at [893, 411] on img at bounding box center [892, 404] width 58 height 41
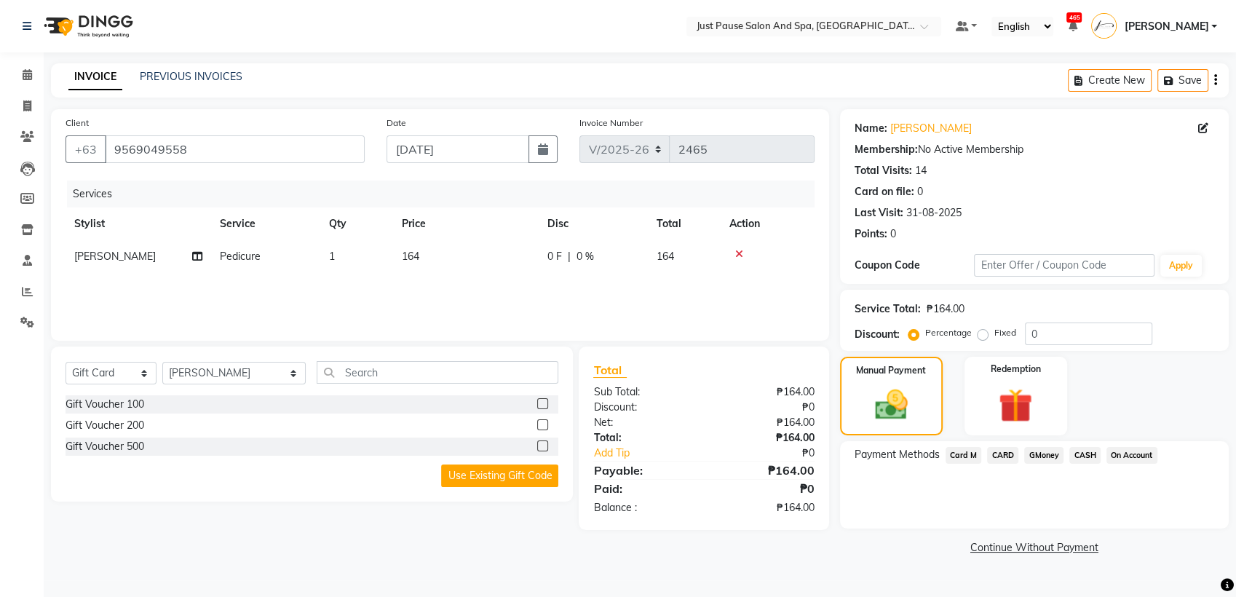
click at [1085, 454] on span "CASH" at bounding box center [1084, 455] width 31 height 17
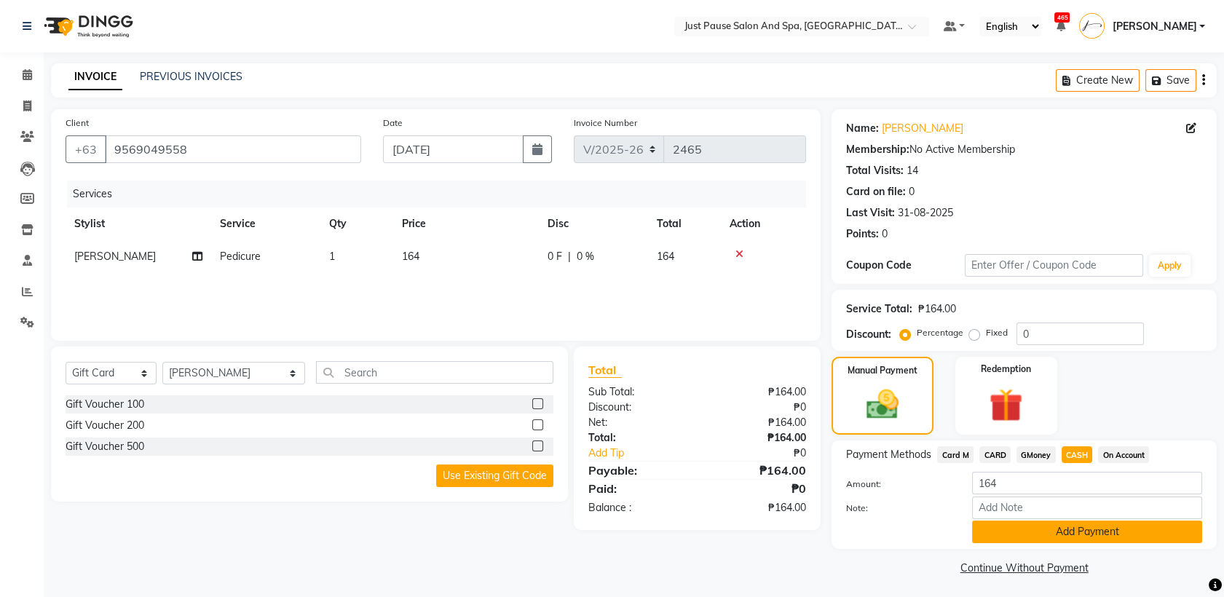
click at [1158, 534] on button "Add Payment" at bounding box center [1087, 531] width 230 height 23
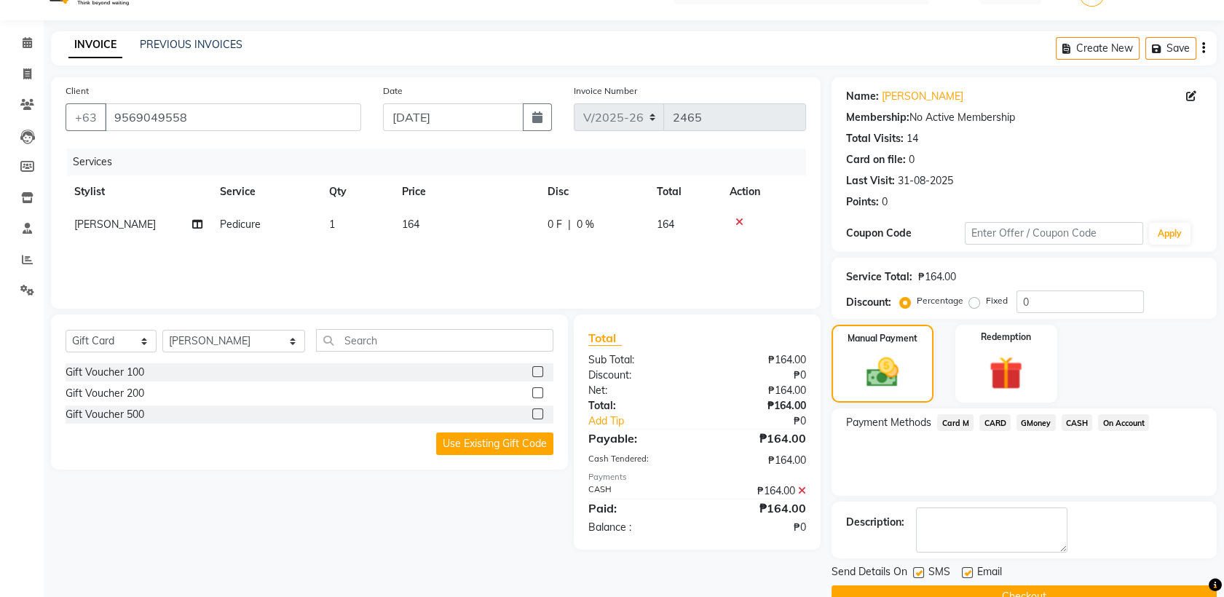
scroll to position [64, 0]
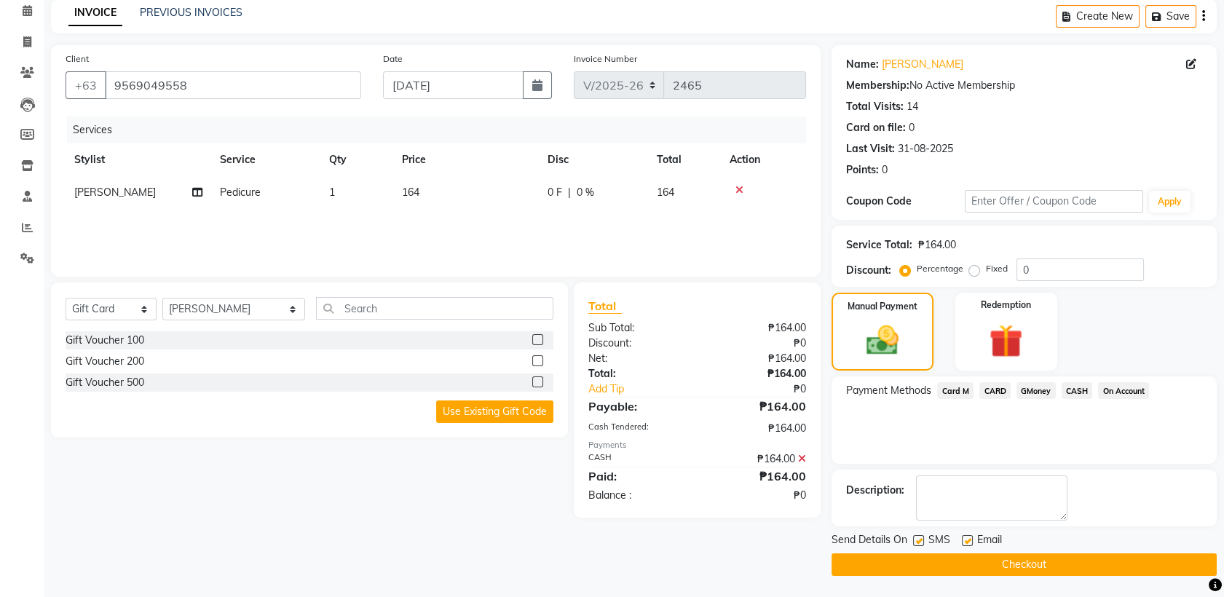
click at [1007, 563] on button "Checkout" at bounding box center [1023, 564] width 385 height 23
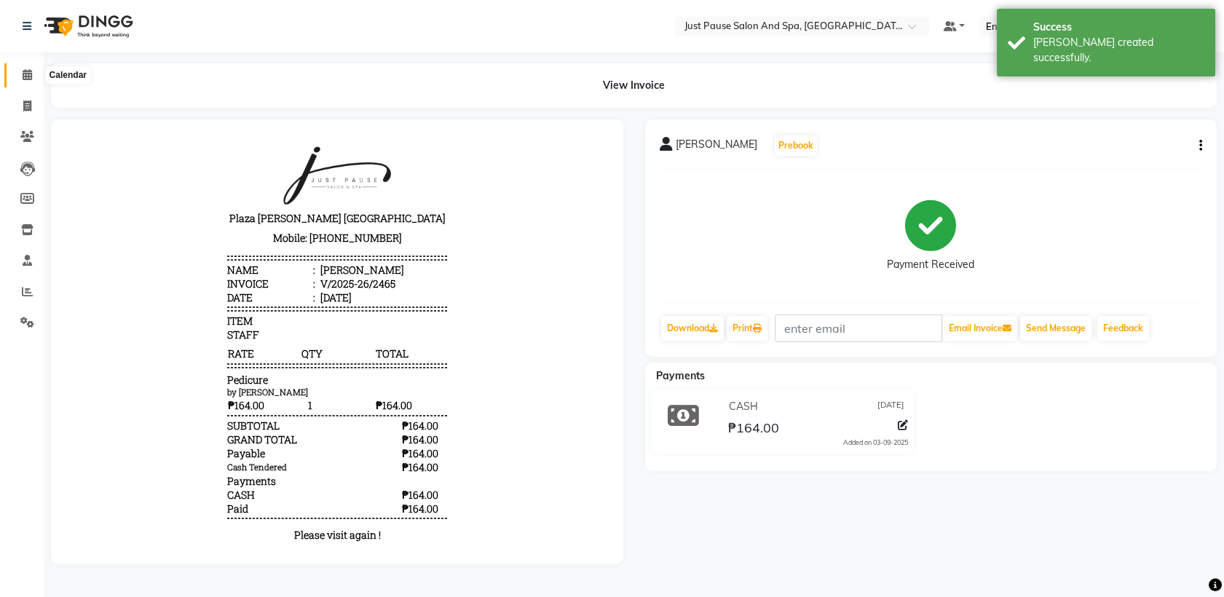
click at [27, 74] on icon at bounding box center [27, 74] width 9 height 11
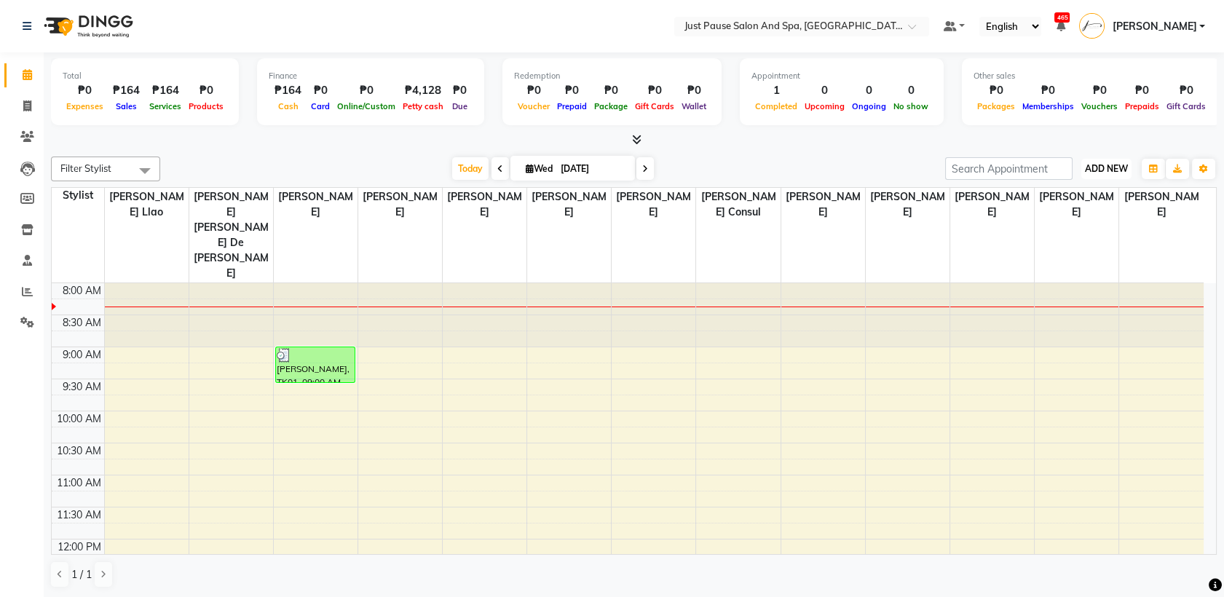
click at [1105, 167] on span "ADD NEW" at bounding box center [1106, 168] width 43 height 11
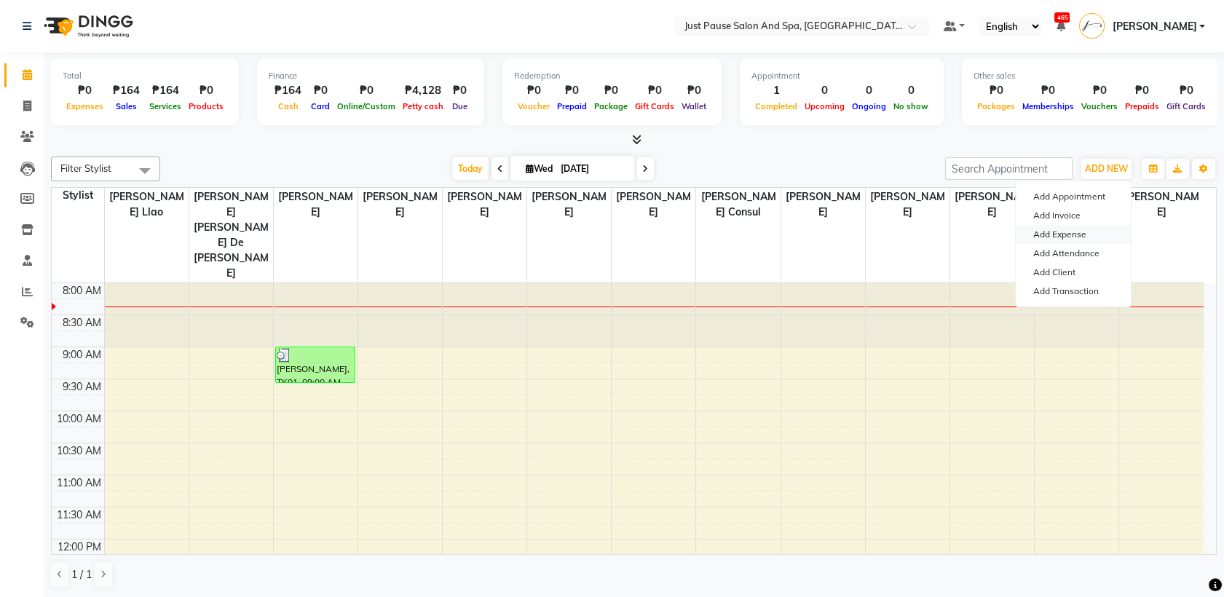
click at [1069, 229] on link "Add Expense" at bounding box center [1072, 234] width 115 height 19
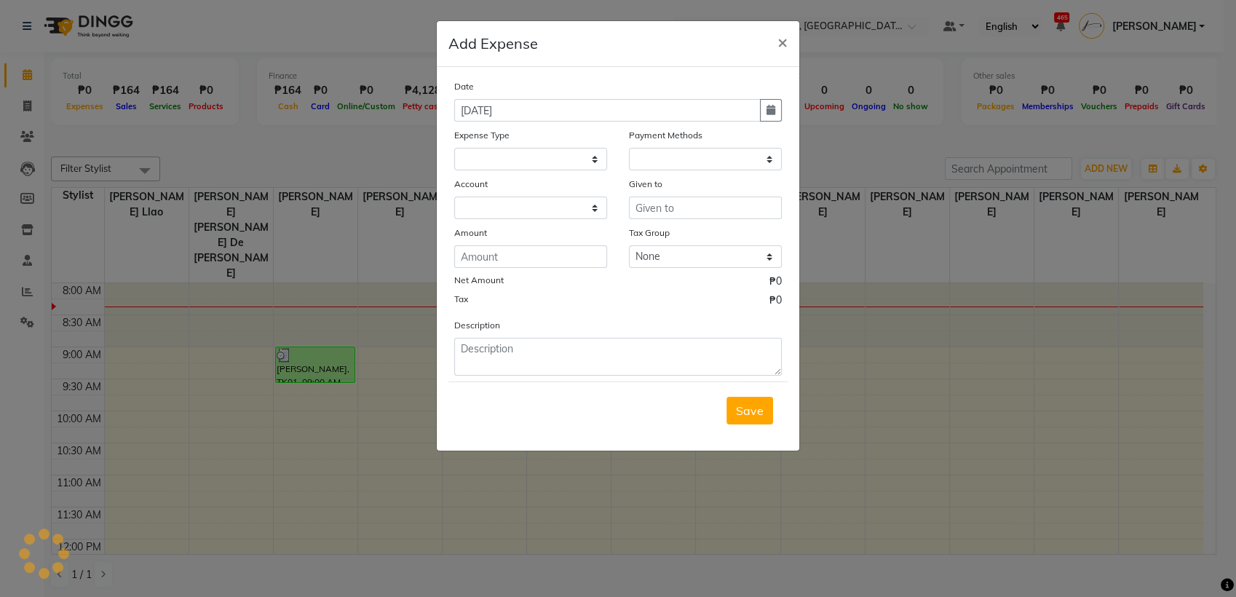
select select
select select "1"
select select "3791"
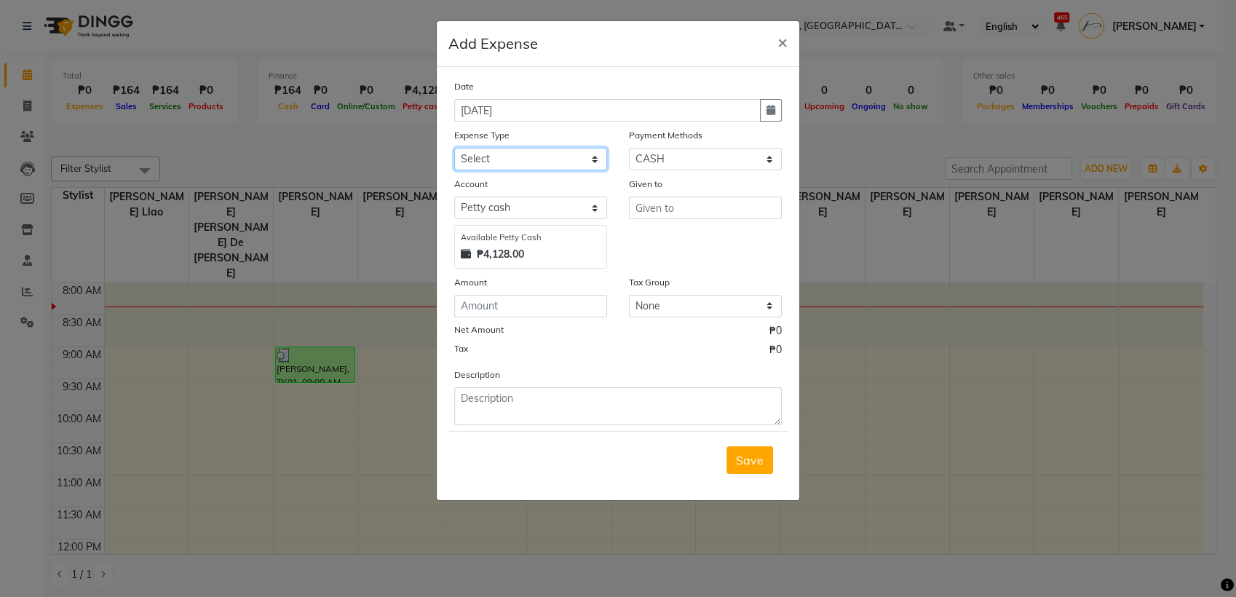
click at [588, 157] on select "Select Advance Salary Bank charges Car maintenance Cash transfer to bank Cash t…" at bounding box center [530, 159] width 153 height 23
select select "9488"
click at [454, 148] on select "Select Advance Salary Bank charges Car maintenance Cash transfer to bank Cash t…" at bounding box center [530, 159] width 153 height 23
click at [537, 306] on input "number" at bounding box center [530, 306] width 153 height 23
type input "265"
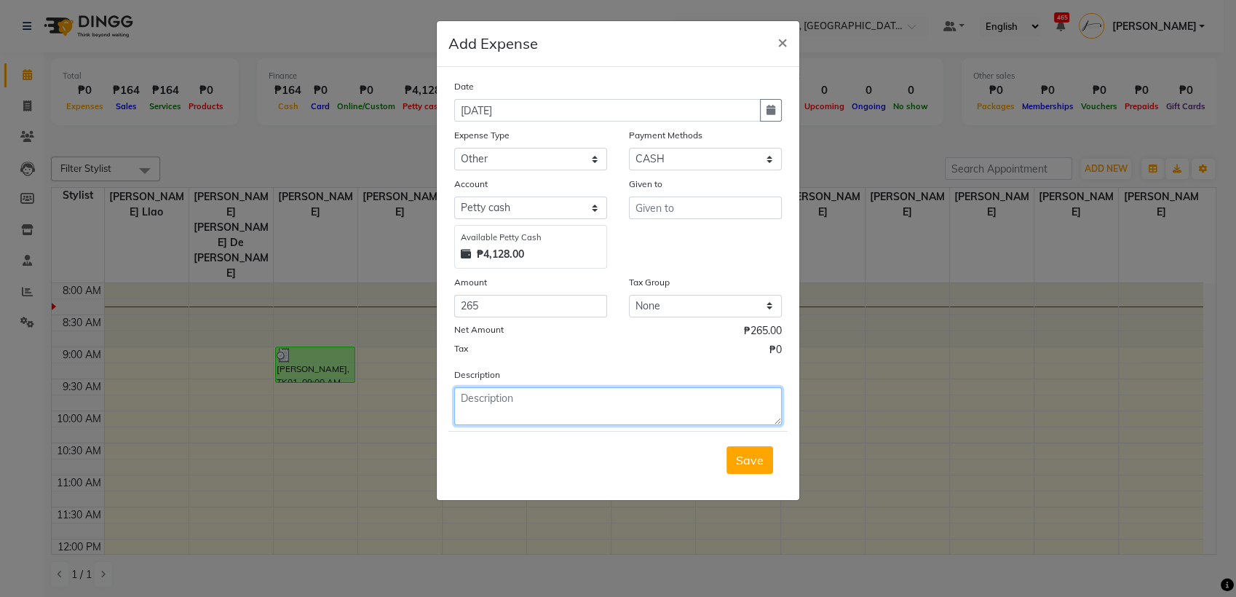
click at [526, 405] on textarea at bounding box center [618, 406] width 328 height 38
drag, startPoint x: 526, startPoint y: 405, endPoint x: 748, endPoint y: 210, distance: 296.0
click at [748, 210] on div "Date [DATE] Expense Type Select Advance Salary Bank charges Car maintenance Cas…" at bounding box center [618, 252] width 328 height 347
type textarea "hard copy A4,face mask"
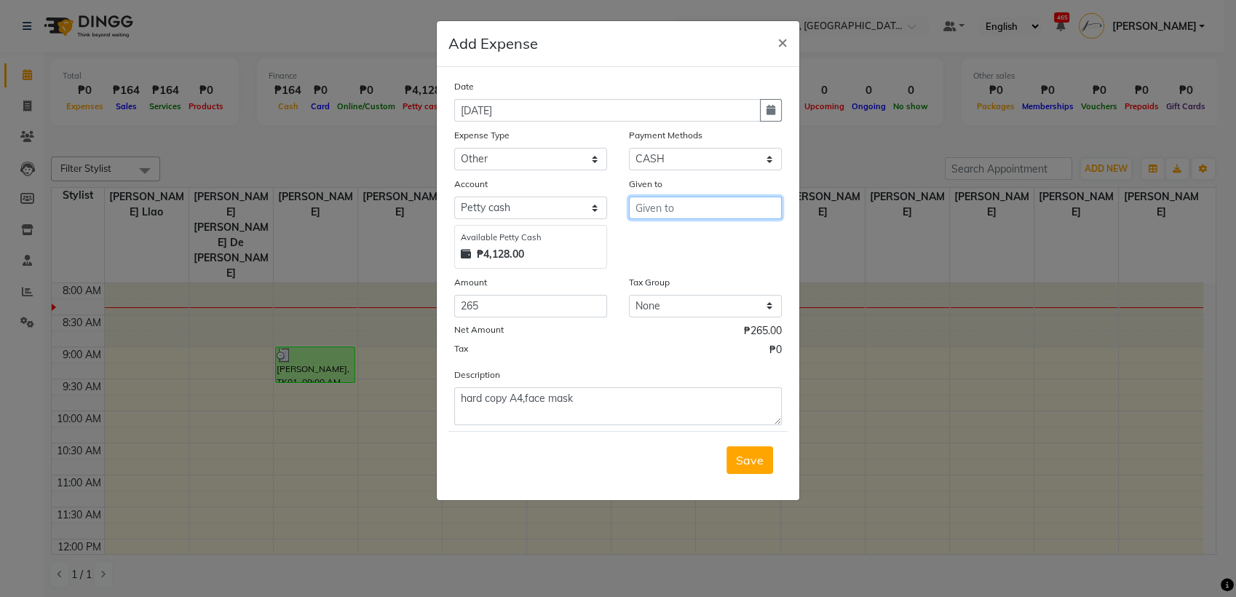
click at [748, 210] on input "text" at bounding box center [705, 208] width 153 height 23
click at [705, 242] on button "Bia nca" at bounding box center [687, 237] width 115 height 23
type input "[PERSON_NAME]"
click at [748, 462] on span "Save" at bounding box center [750, 460] width 28 height 15
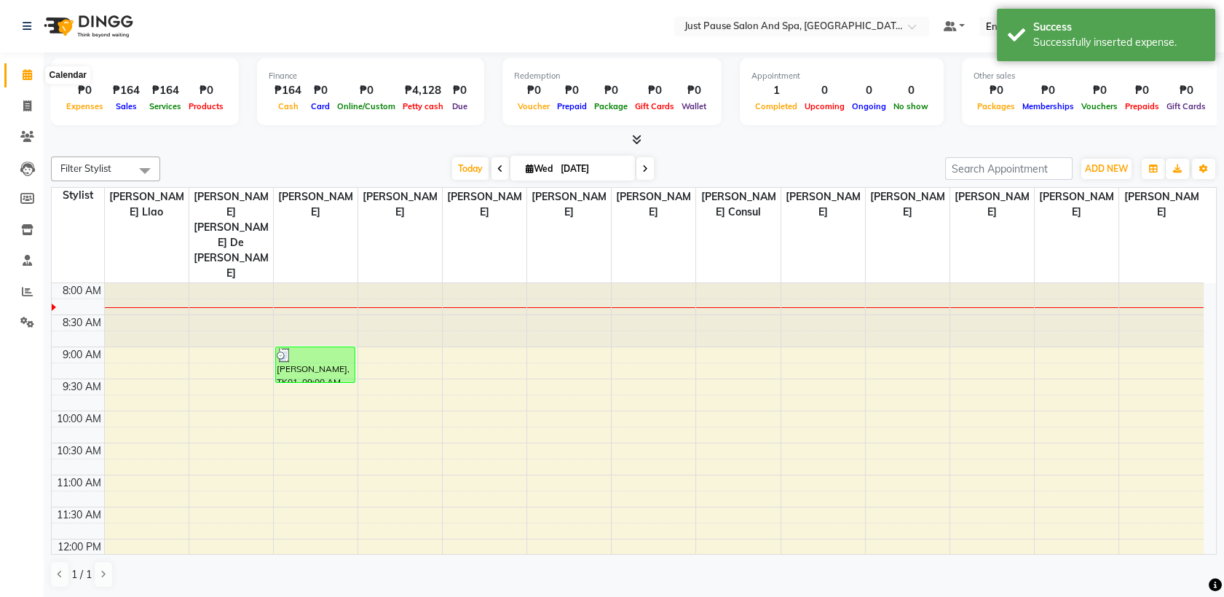
click at [25, 72] on icon at bounding box center [27, 74] width 9 height 11
click at [25, 104] on icon at bounding box center [27, 105] width 8 height 11
select select "service"
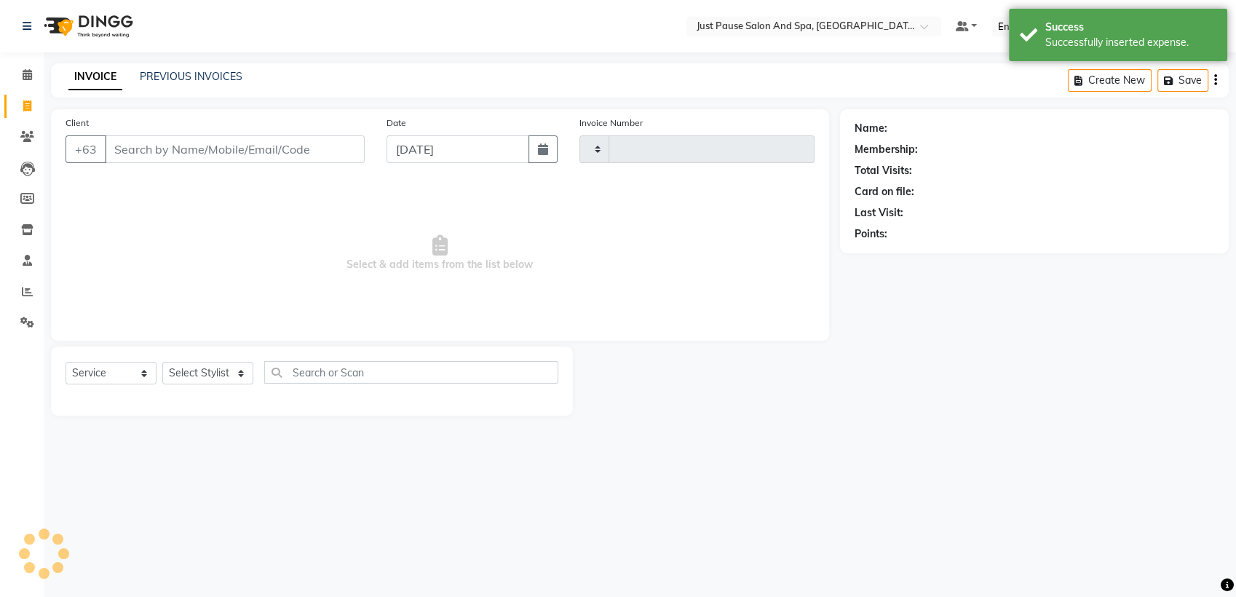
type input "2466"
select select "4927"
click at [23, 73] on icon at bounding box center [27, 74] width 9 height 11
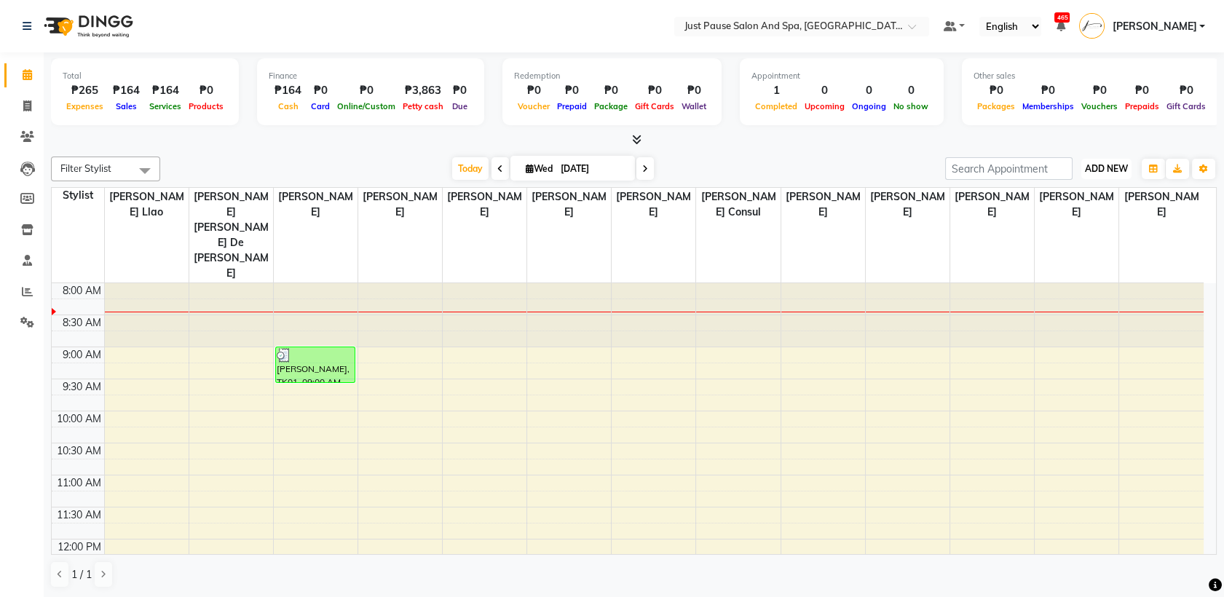
click at [1097, 170] on span "ADD NEW" at bounding box center [1106, 168] width 43 height 11
click at [1056, 199] on button "Add Appointment" at bounding box center [1072, 196] width 115 height 19
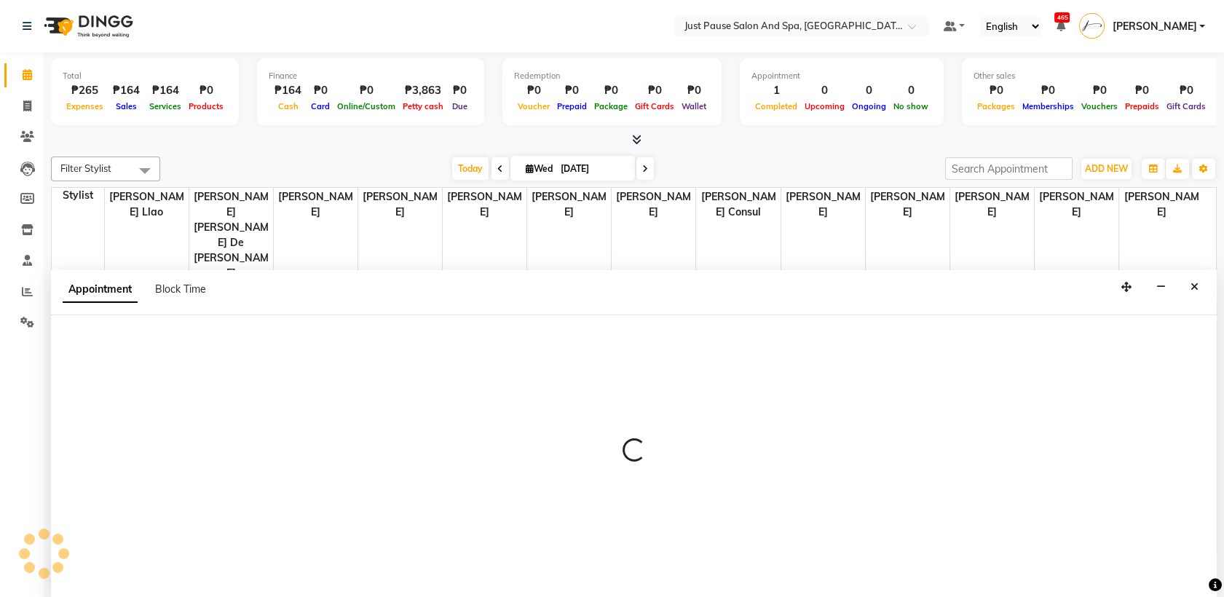
select select "540"
select select "tentative"
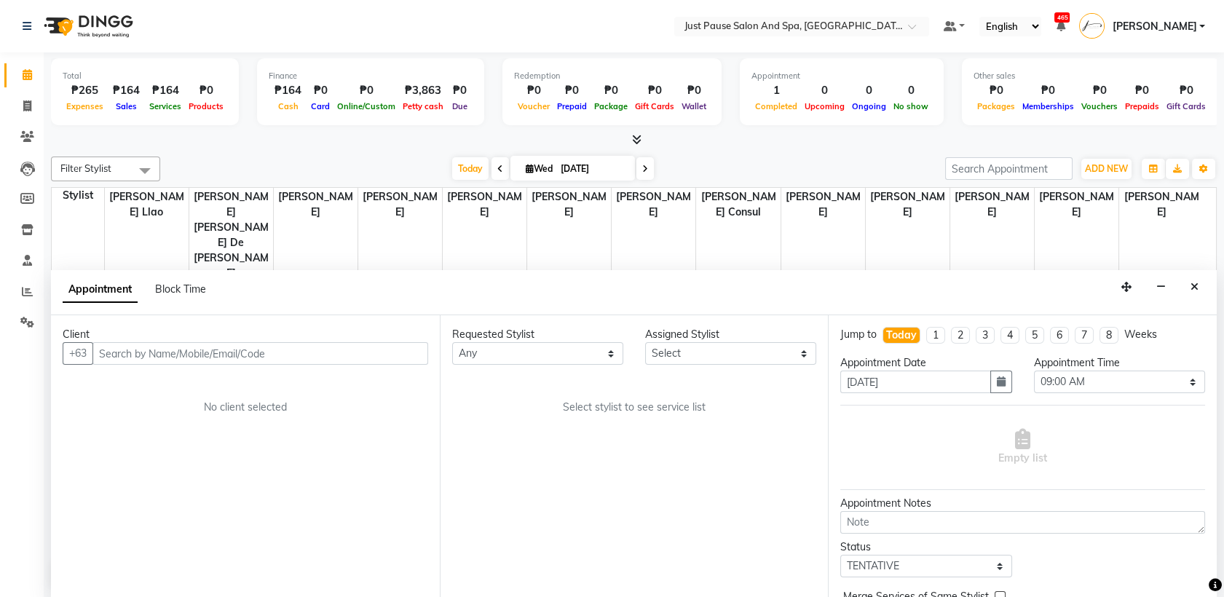
click at [330, 358] on input "text" at bounding box center [260, 353] width 336 height 23
type input "9651022986"
click at [392, 351] on span "Add Client" at bounding box center [397, 353] width 49 height 13
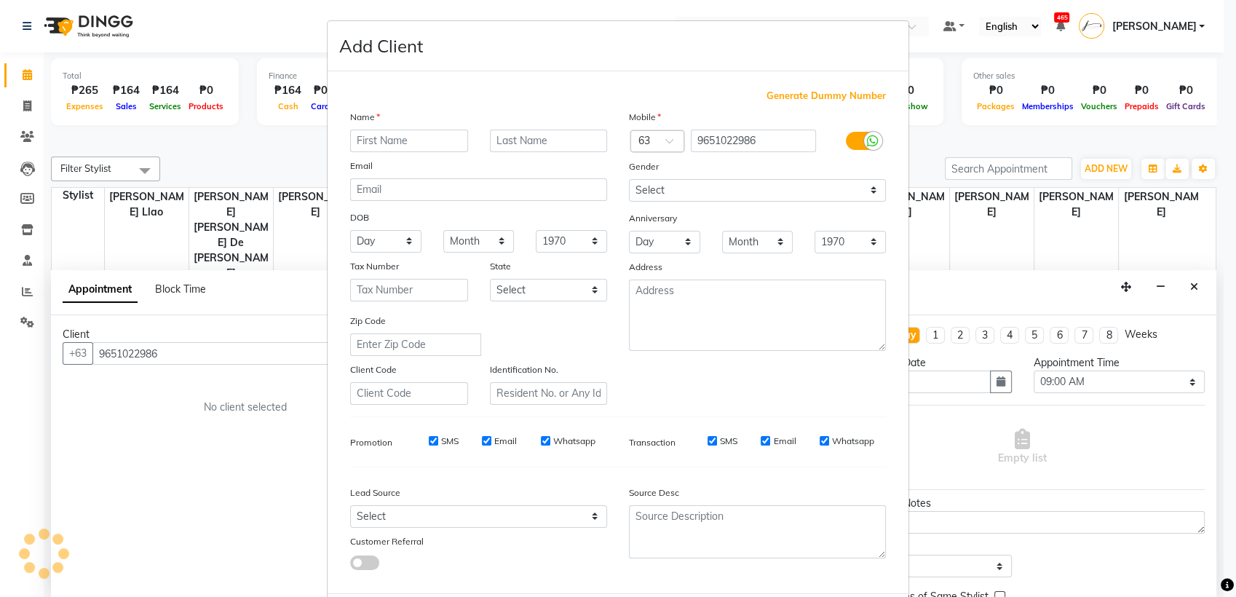
click at [414, 150] on input "text" at bounding box center [409, 141] width 118 height 23
type input "[PERSON_NAME]"
click at [580, 135] on input "text" at bounding box center [549, 141] width 118 height 23
type input "[PERSON_NAME]"
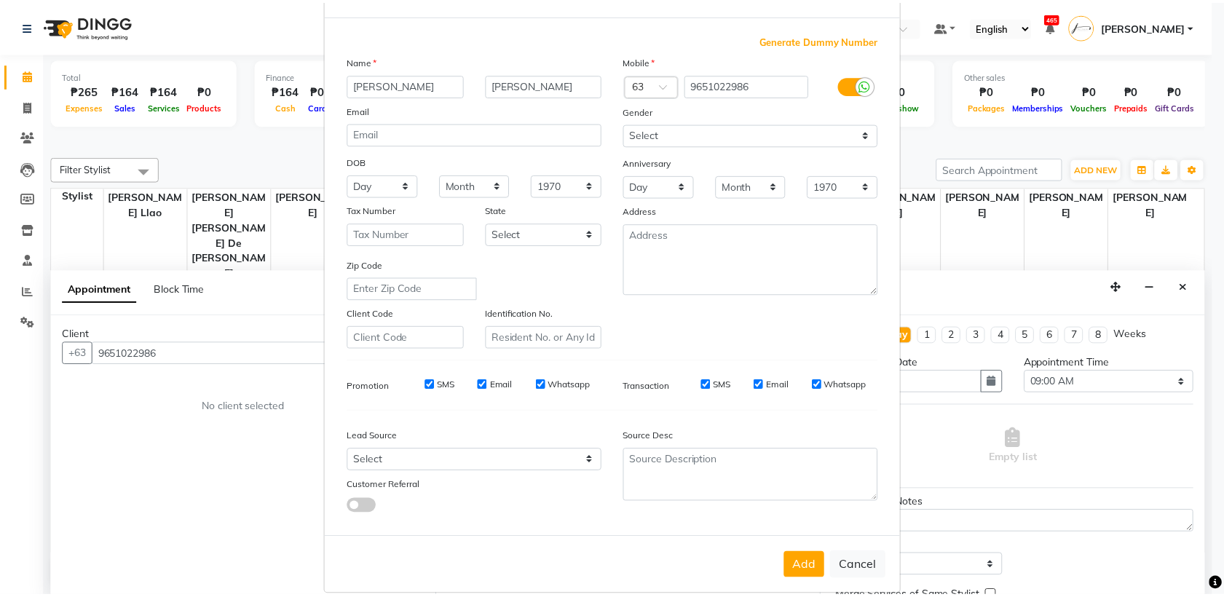
scroll to position [71, 0]
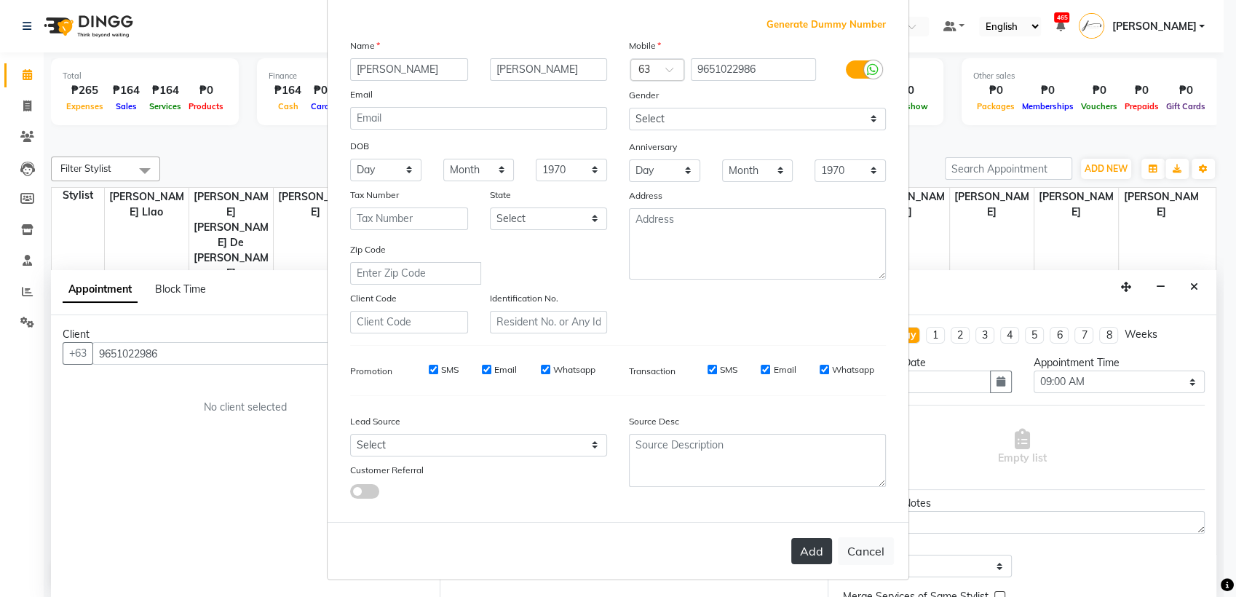
click at [809, 545] on button "Add" at bounding box center [811, 551] width 41 height 26
select select
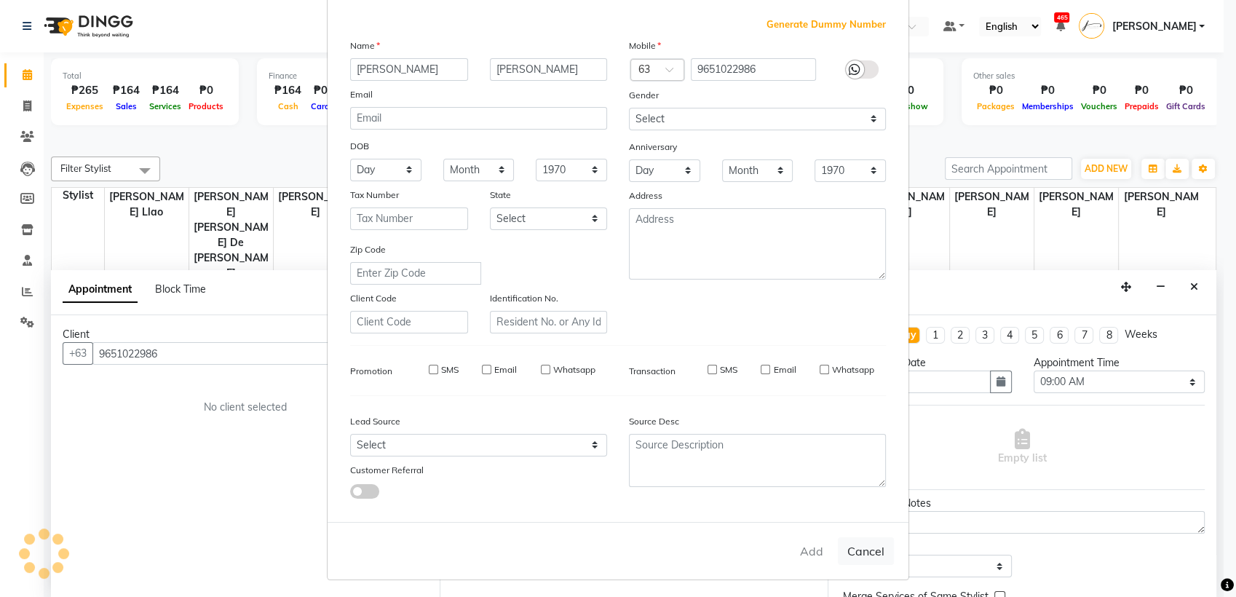
select select
checkbox input "false"
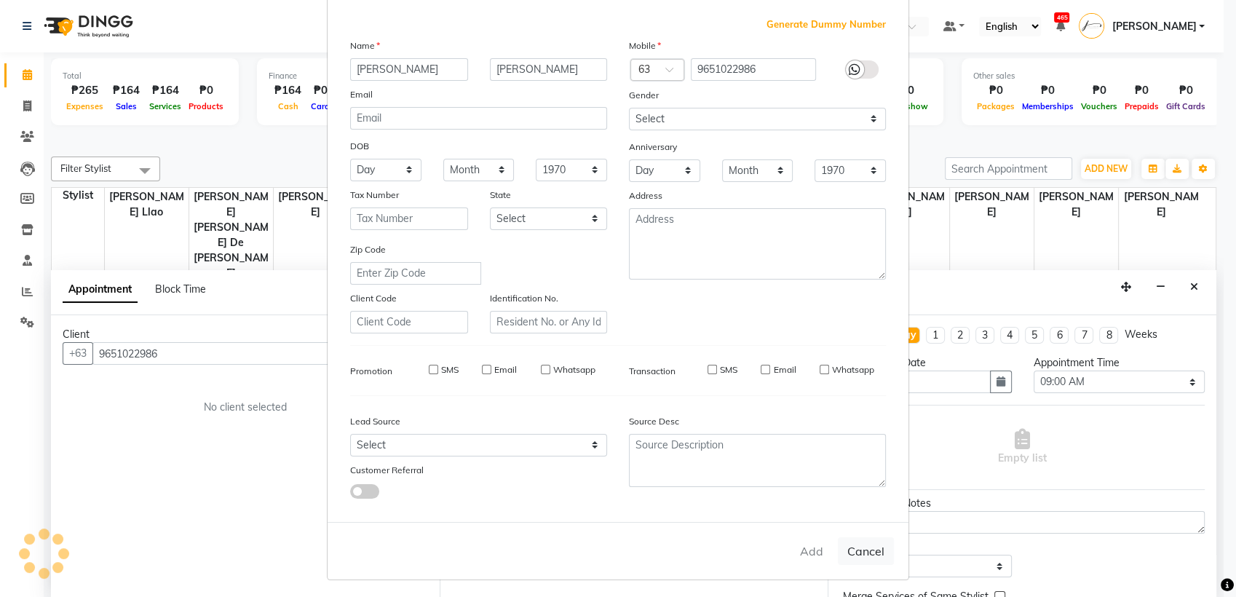
checkbox input "false"
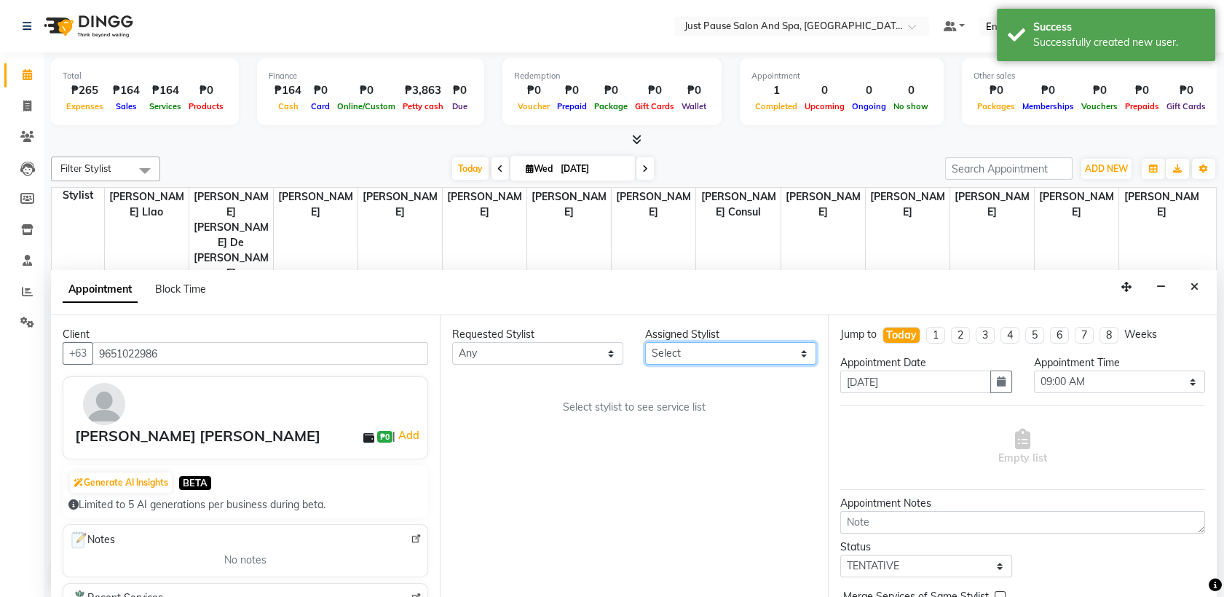
click at [794, 363] on select "Select [PERSON_NAME] [PERSON_NAME] [PERSON_NAME] llao [PERSON_NAME] [PERSON_NAM…" at bounding box center [730, 353] width 171 height 23
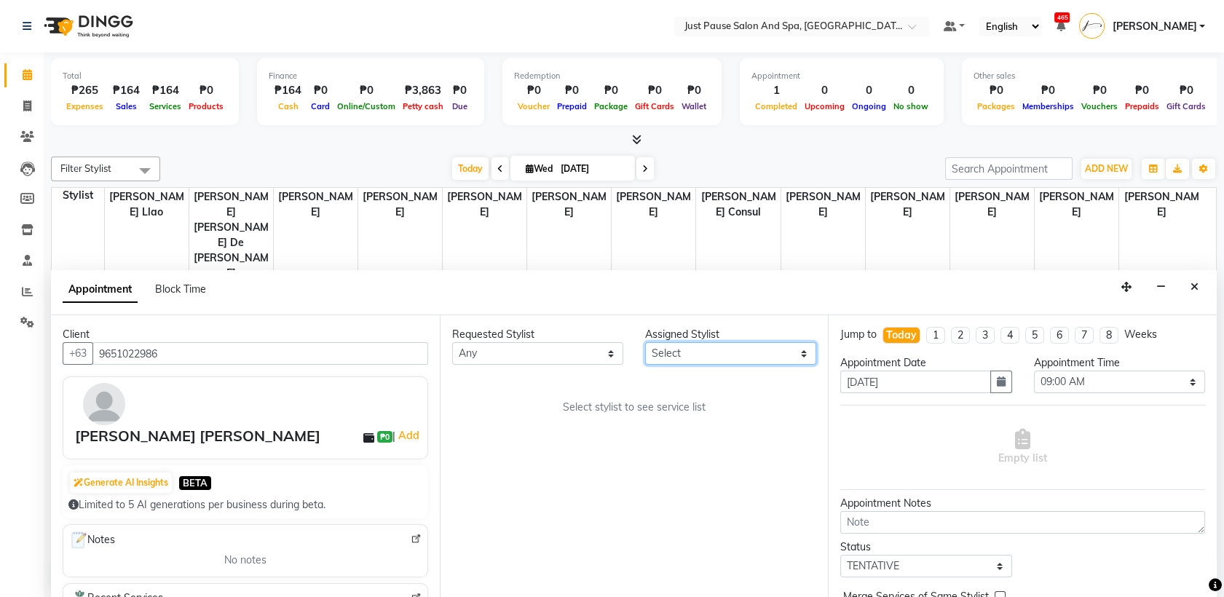
select select "30378"
click at [645, 342] on select "Select [PERSON_NAME] [PERSON_NAME] [PERSON_NAME] llao [PERSON_NAME] [PERSON_NAM…" at bounding box center [730, 353] width 171 height 23
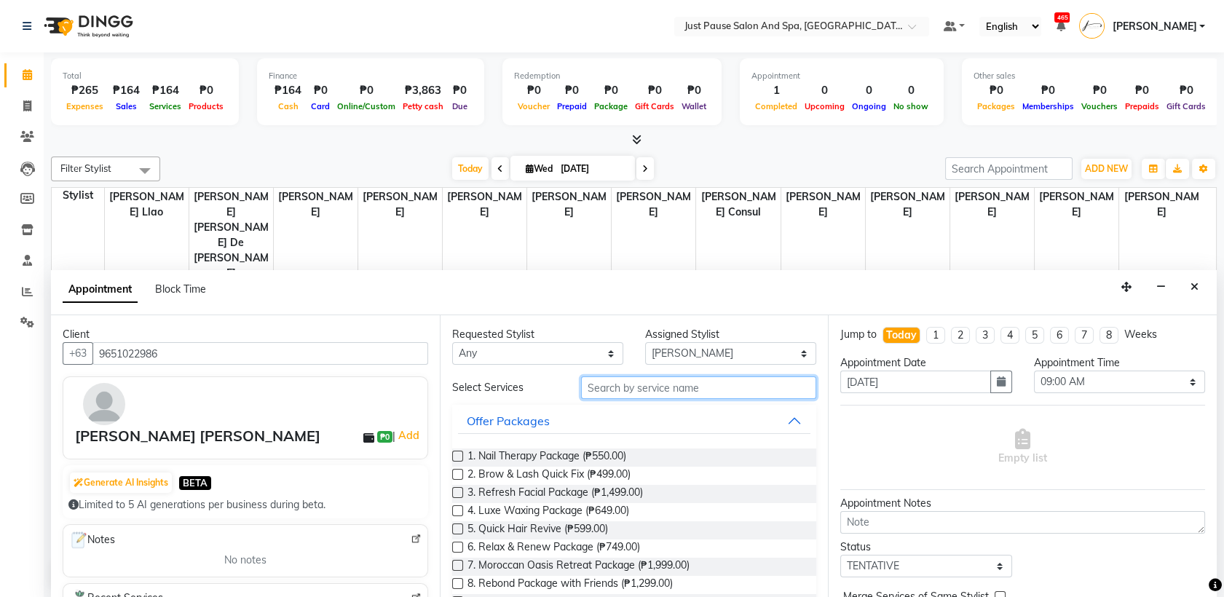
click at [762, 381] on input "text" at bounding box center [699, 387] width 236 height 23
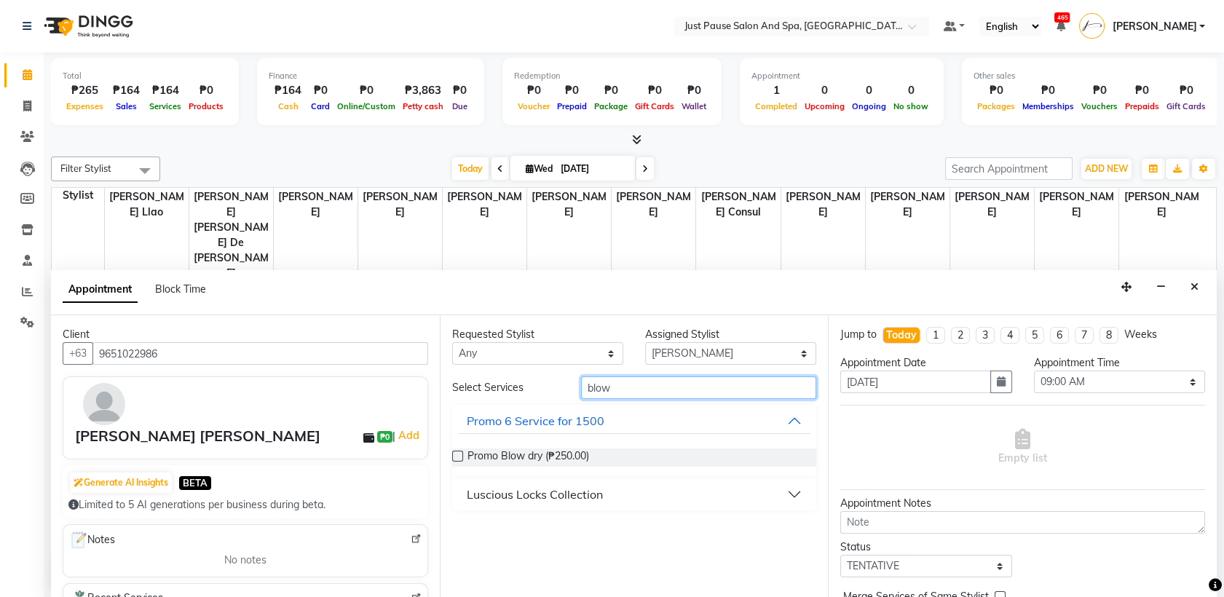
type input "blow"
click at [792, 491] on button "Luscious Locks Collection" at bounding box center [634, 494] width 353 height 26
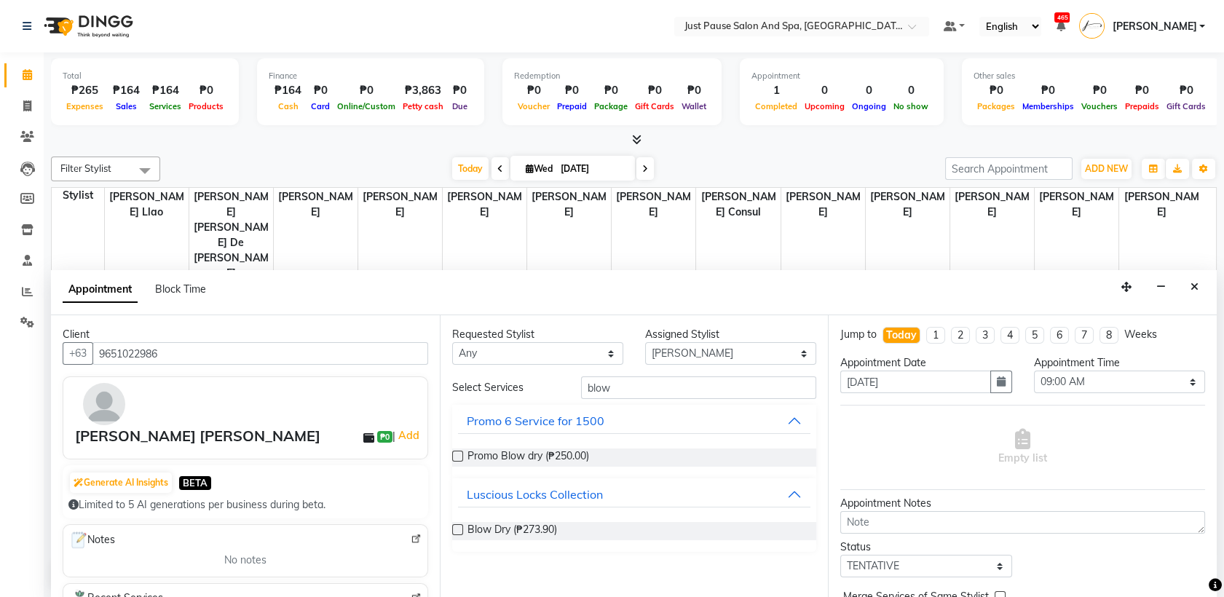
click at [454, 531] on label at bounding box center [457, 529] width 11 height 11
click at [454, 531] on input "checkbox" at bounding box center [456, 530] width 9 height 9
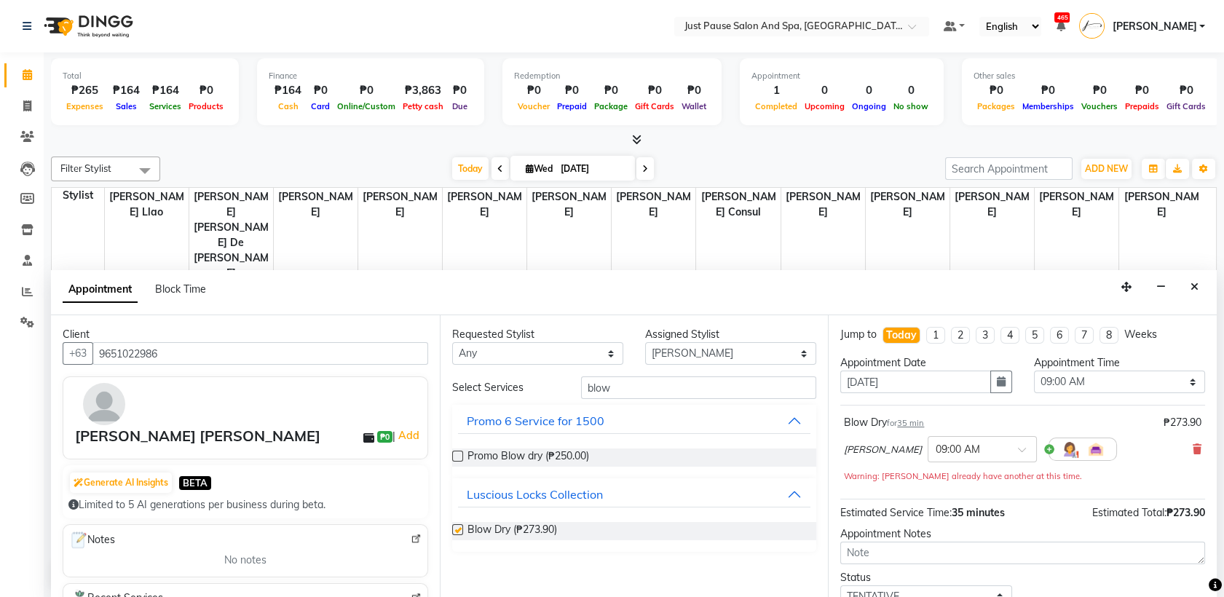
checkbox input "false"
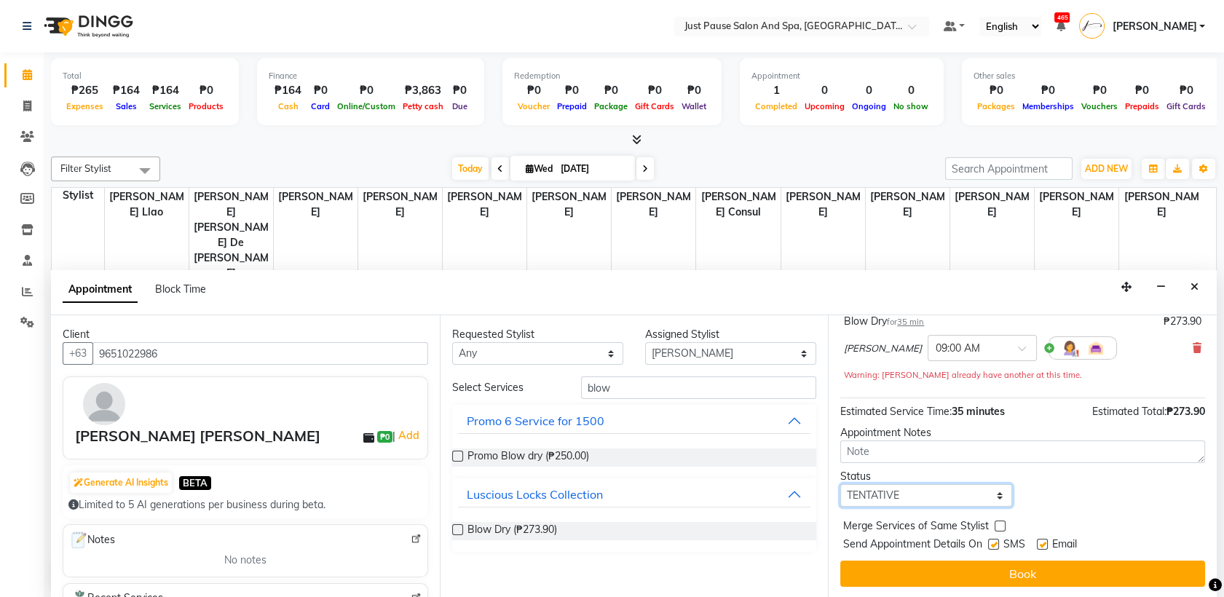
click at [993, 491] on select "Select TENTATIVE CONFIRM CHECK-IN UPCOMING" at bounding box center [925, 495] width 171 height 23
select select "check-in"
click at [840, 484] on select "Select TENTATIVE CONFIRM CHECK-IN UPCOMING" at bounding box center [925, 495] width 171 height 23
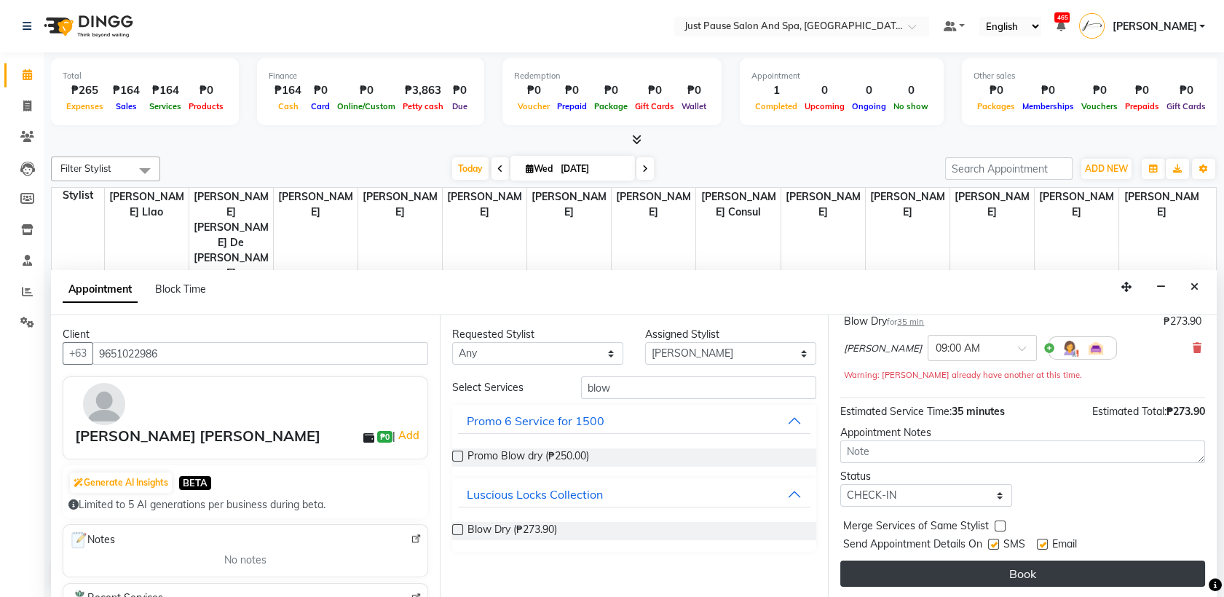
click at [985, 570] on button "Book" at bounding box center [1022, 574] width 365 height 26
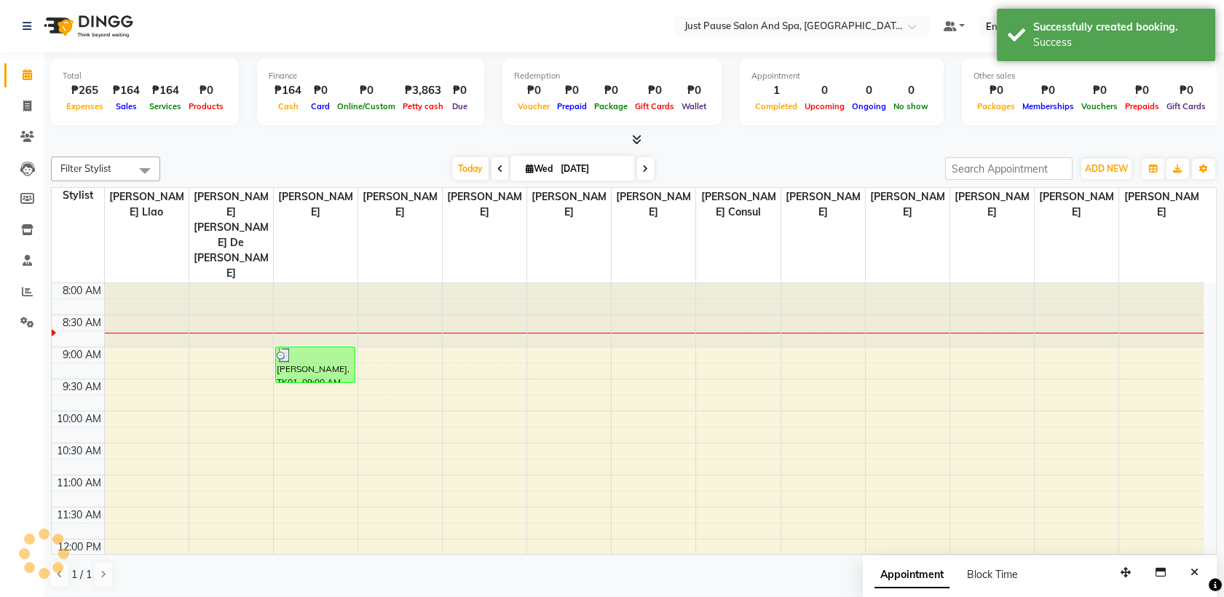
scroll to position [0, 0]
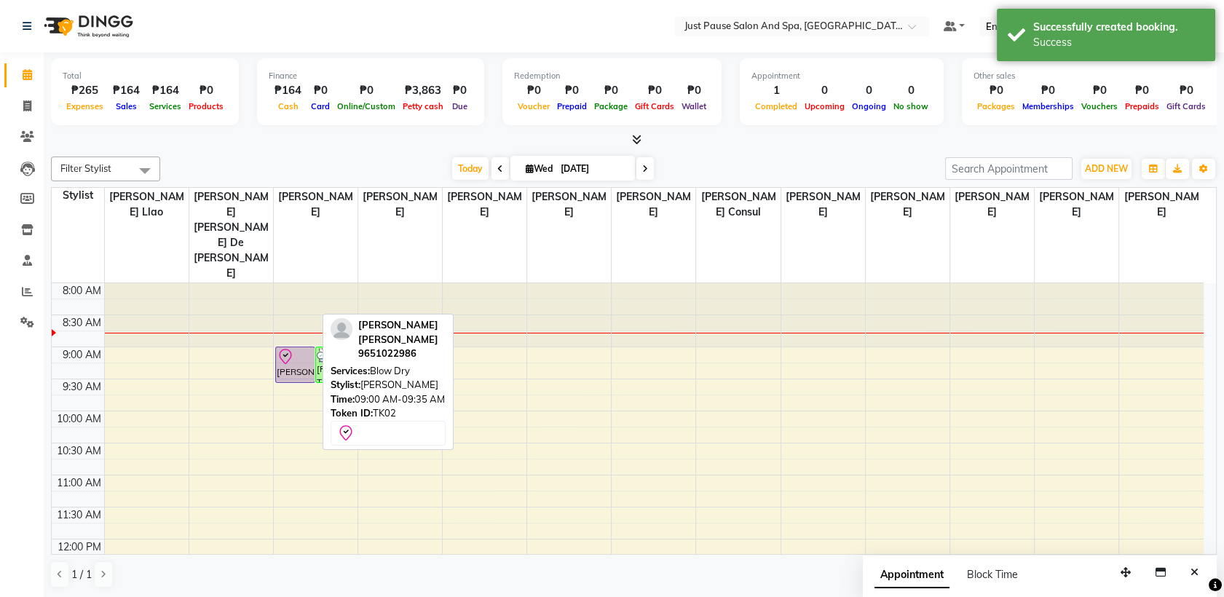
click at [288, 348] on icon at bounding box center [285, 356] width 17 height 17
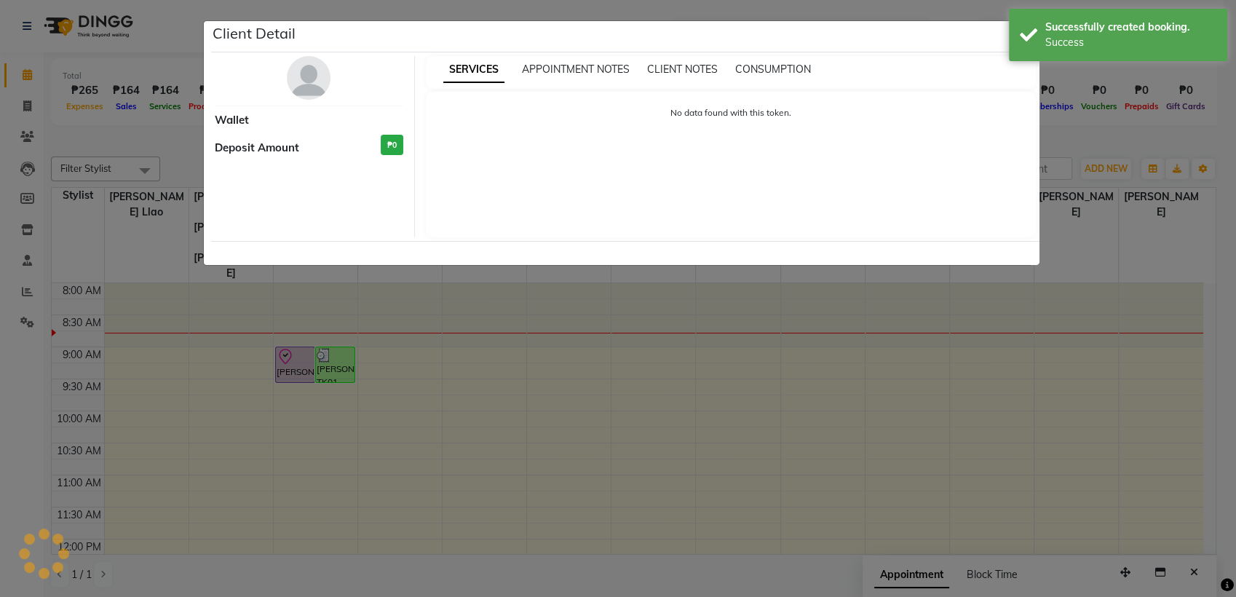
select select "8"
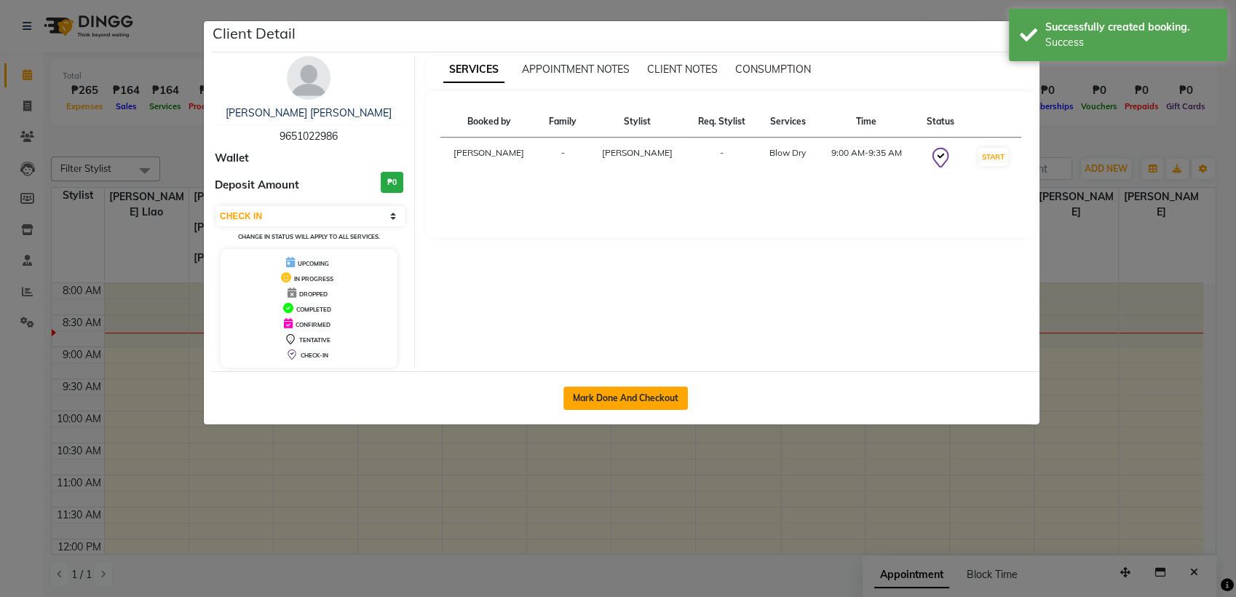
click at [605, 399] on button "Mark Done And Checkout" at bounding box center [625, 398] width 124 height 23
select select "service"
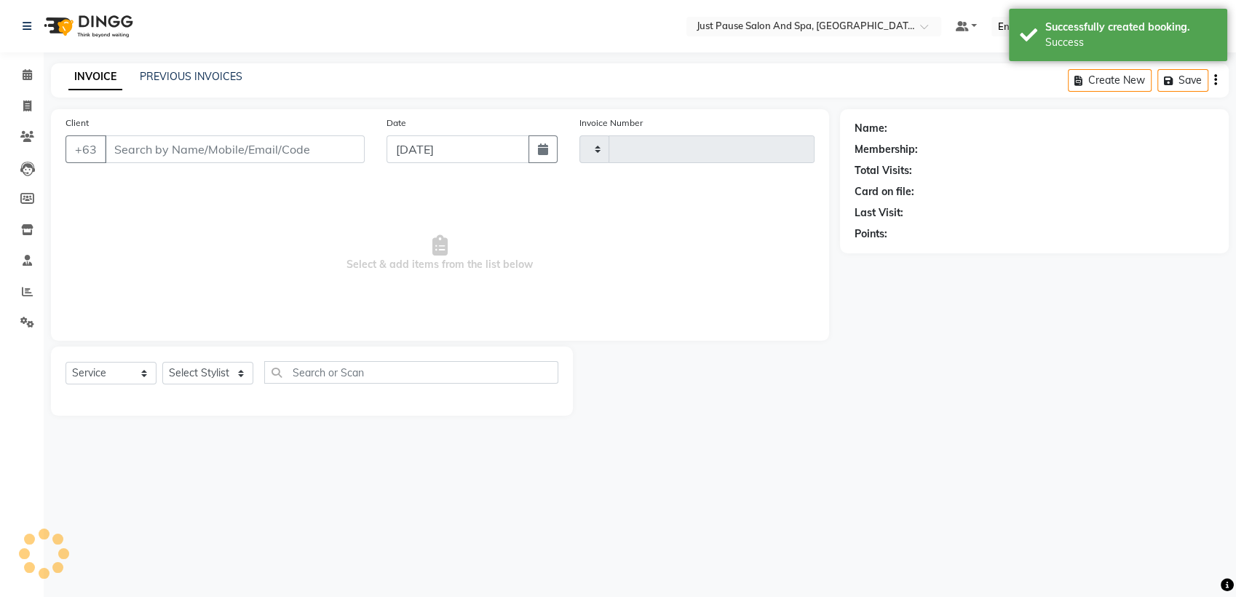
type input "2466"
select select "4927"
select select "G"
select select "30379"
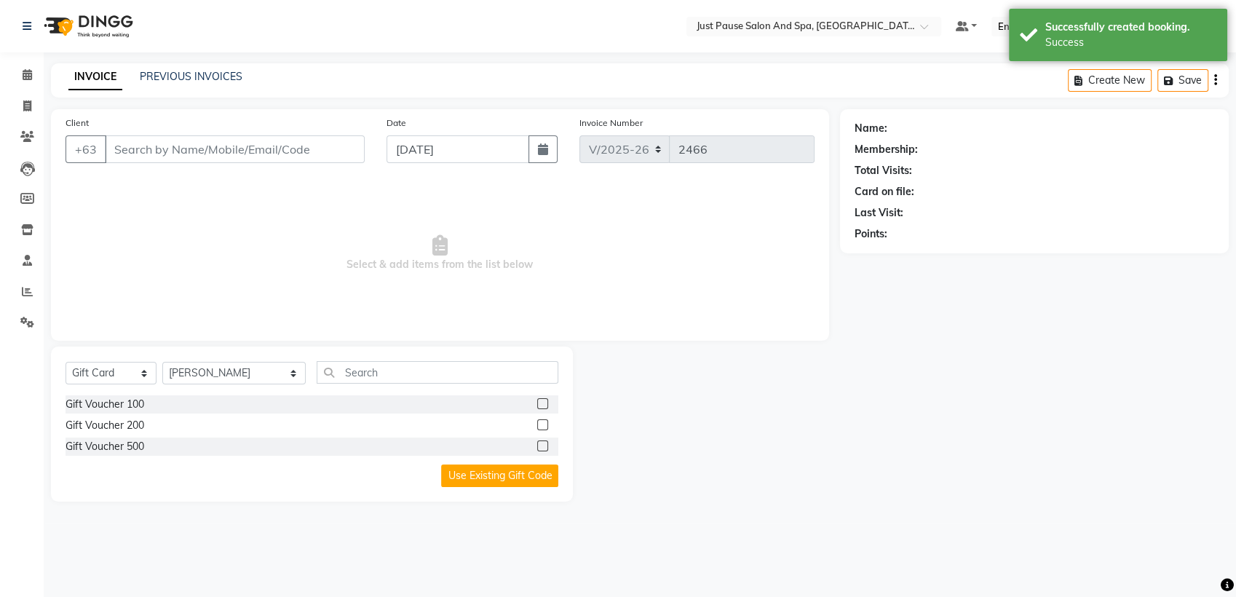
type input "9651022986"
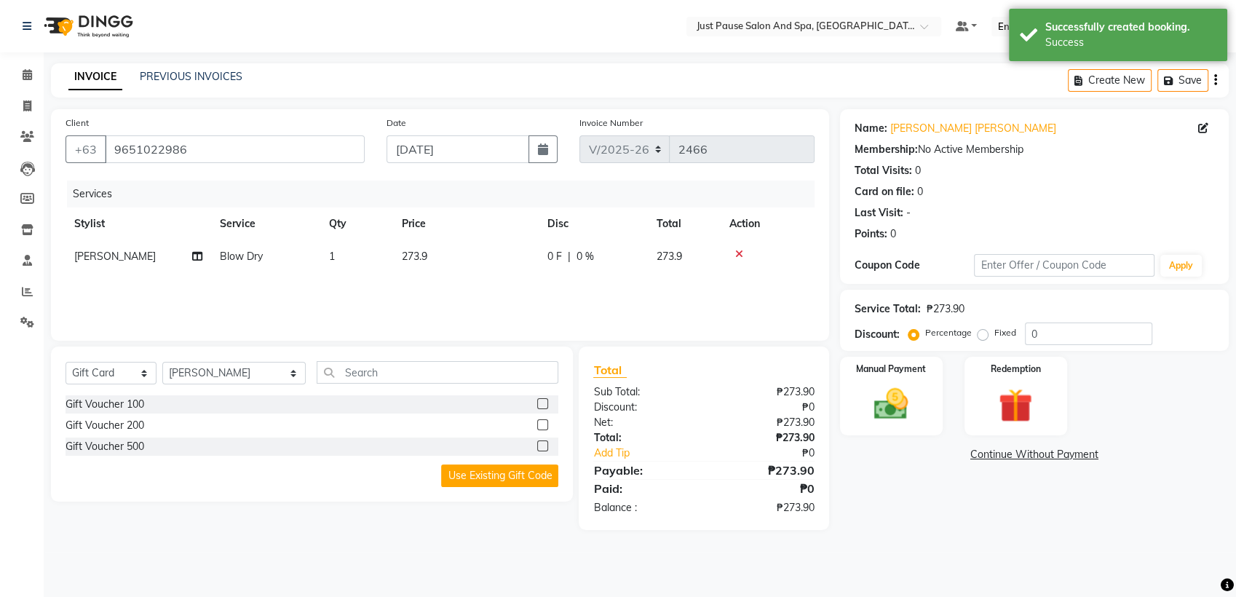
click at [456, 268] on td "273.9" at bounding box center [466, 256] width 146 height 33
select select "30378"
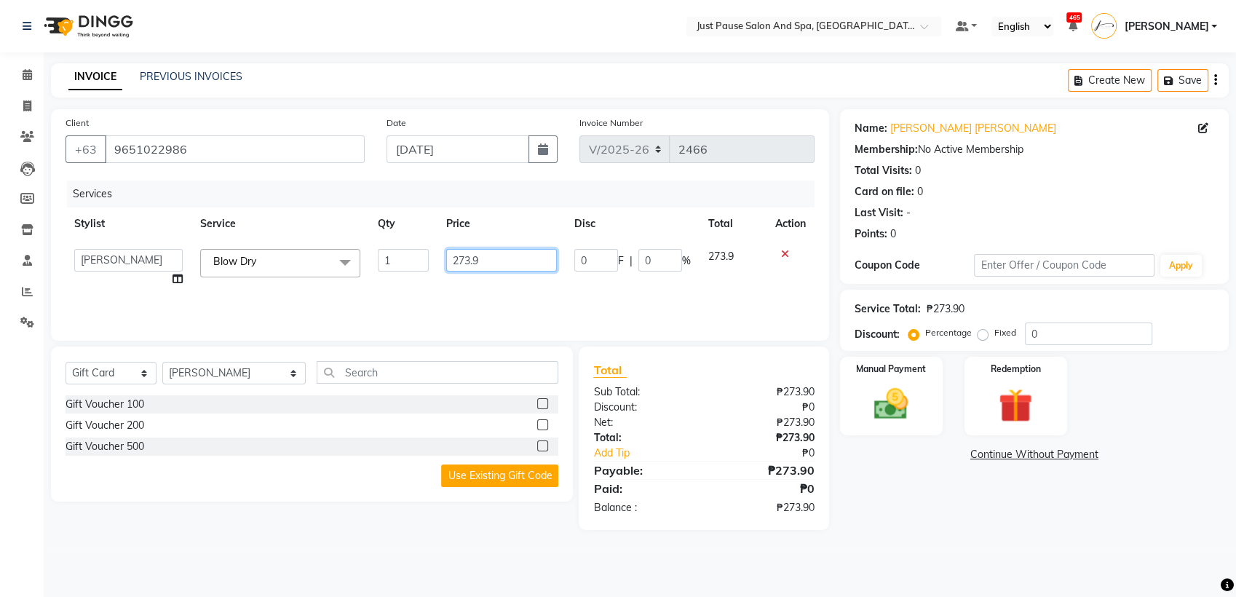
click at [498, 264] on input "273.9" at bounding box center [501, 260] width 111 height 23
type input "274"
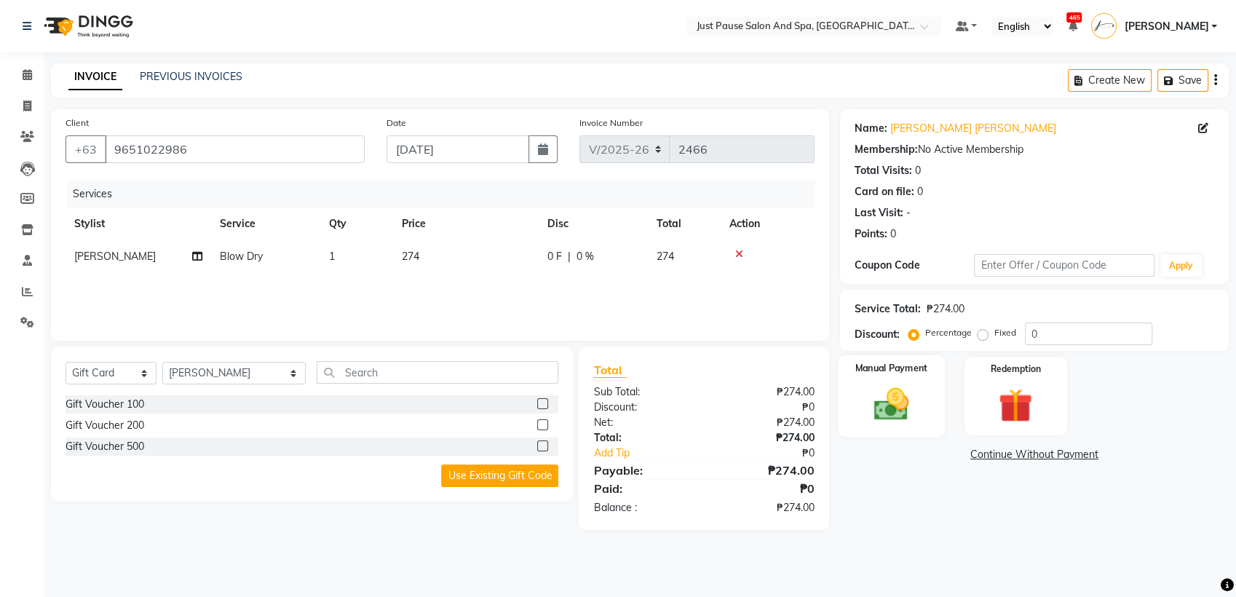
click at [893, 411] on img at bounding box center [892, 404] width 58 height 41
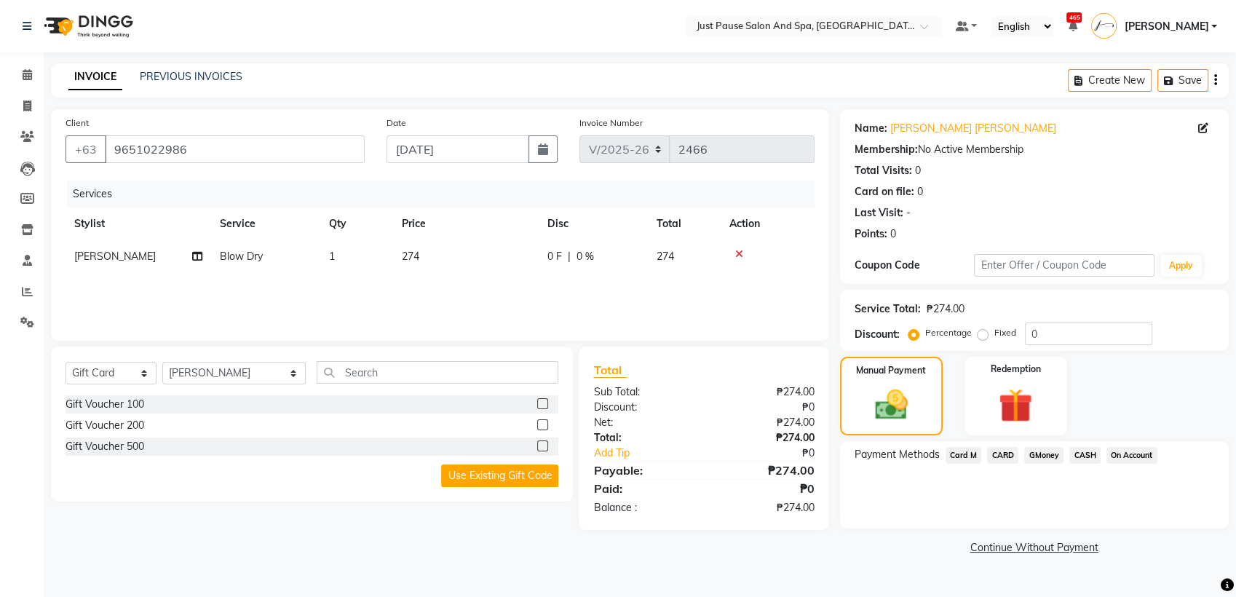
click at [999, 456] on span "CARD" at bounding box center [1002, 455] width 31 height 17
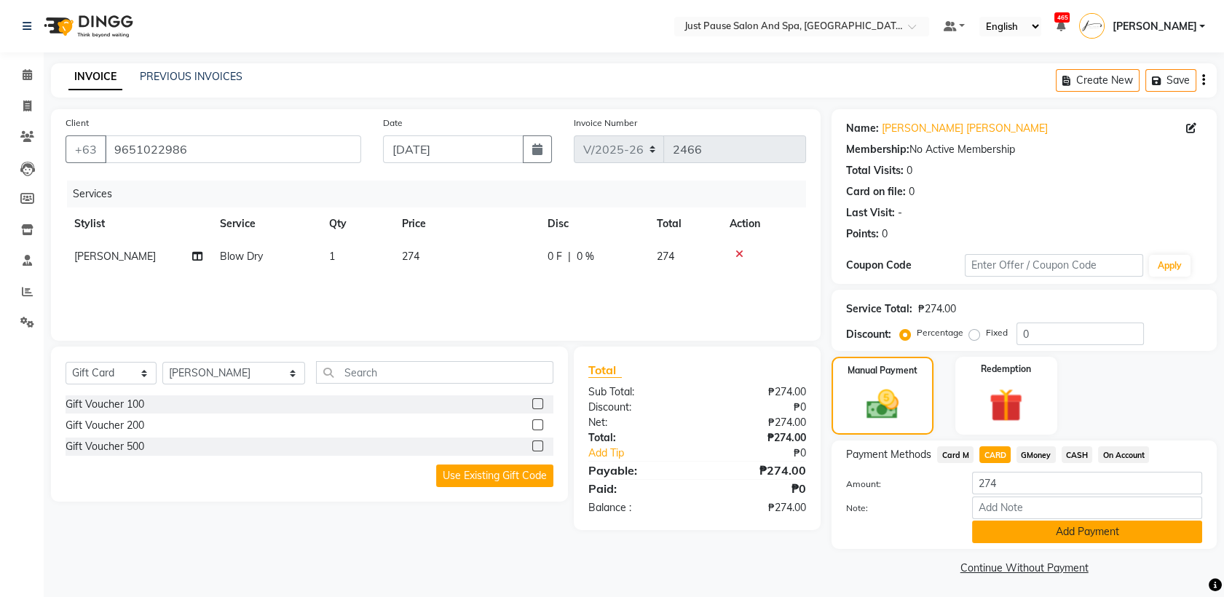
click at [1156, 527] on button "Add Payment" at bounding box center [1087, 531] width 230 height 23
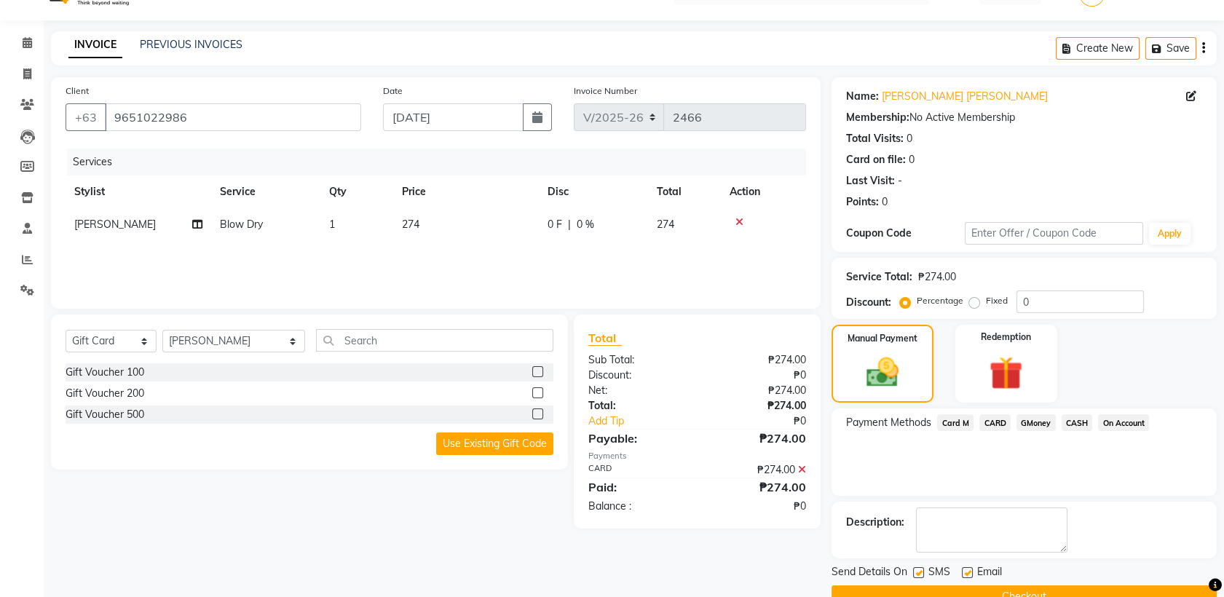
scroll to position [64, 0]
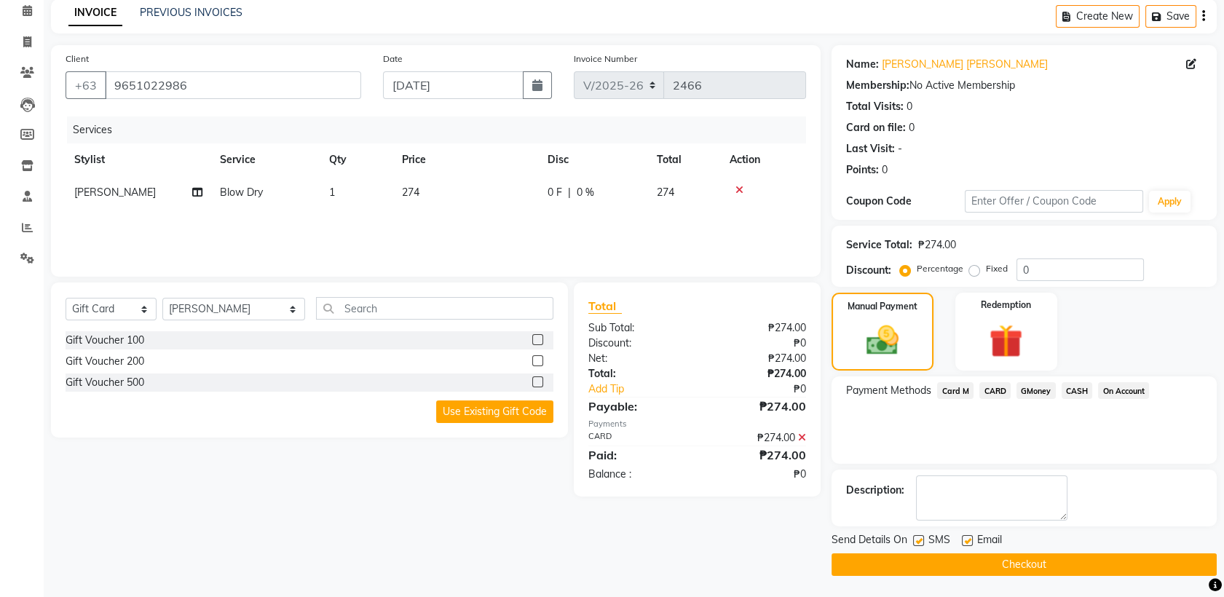
click at [1063, 559] on button "Checkout" at bounding box center [1023, 564] width 385 height 23
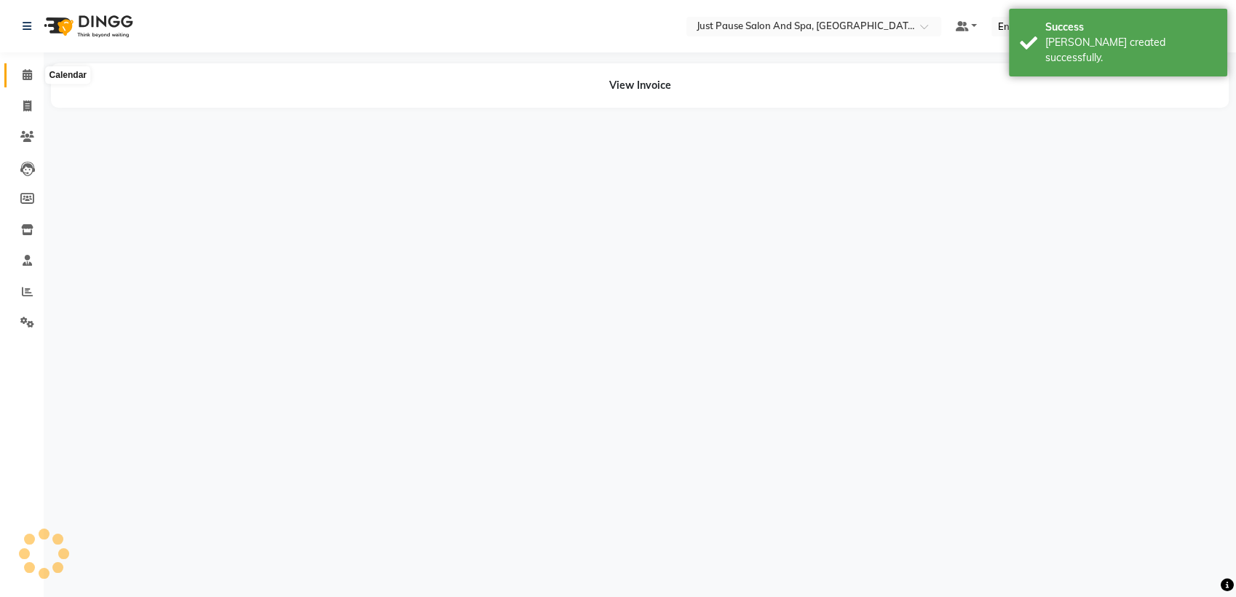
click at [25, 78] on icon at bounding box center [27, 74] width 9 height 11
